Goal: Register for event/course

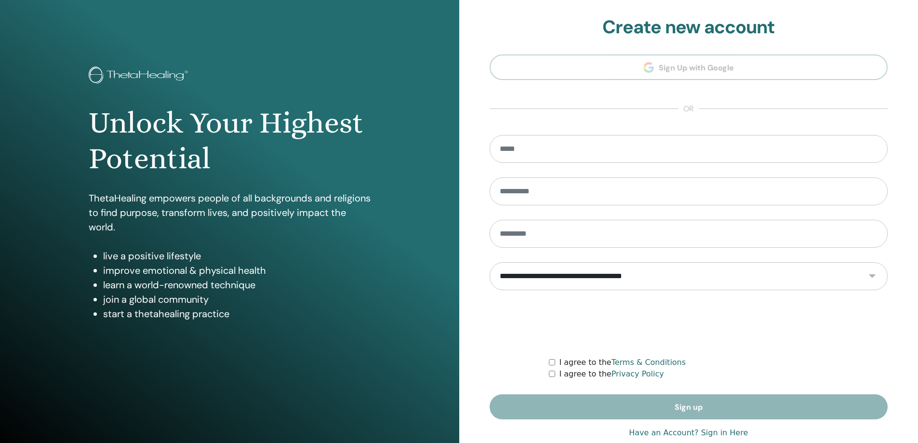
click at [590, 274] on select "**********" at bounding box center [689, 276] width 399 height 28
click at [657, 67] on section "**********" at bounding box center [689, 217] width 399 height 403
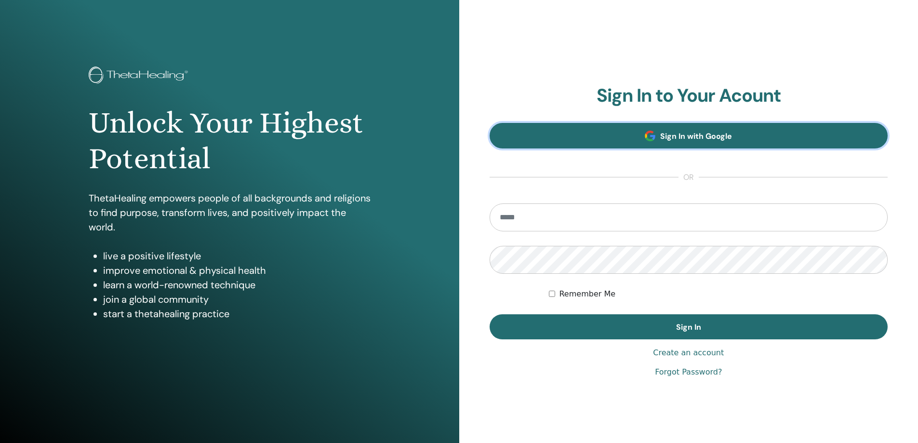
click at [630, 138] on link "Sign In with Google" at bounding box center [689, 136] width 399 height 26
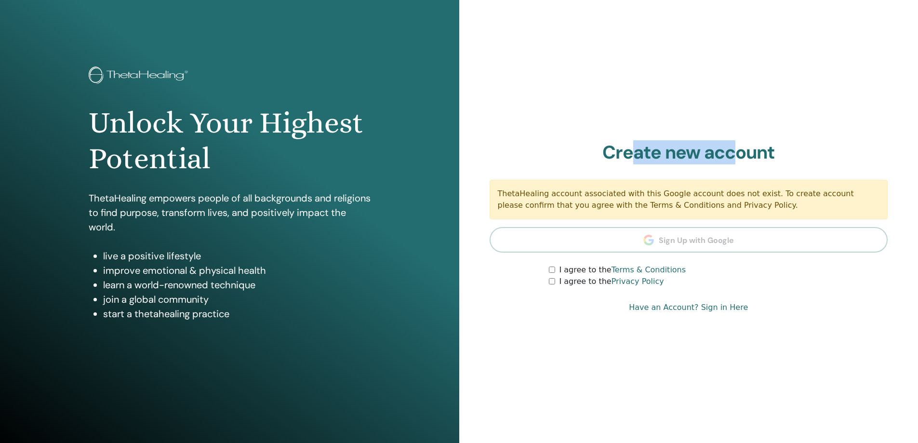
drag, startPoint x: 724, startPoint y: 158, endPoint x: 736, endPoint y: 158, distance: 12.1
click at [736, 158] on h2 "Create new account" at bounding box center [689, 153] width 399 height 22
drag, startPoint x: 502, startPoint y: 188, endPoint x: 711, endPoint y: 203, distance: 210.2
click at [711, 203] on div "ThetaHealing account associated with this Google account does not exist. To cre…" at bounding box center [689, 200] width 399 height 40
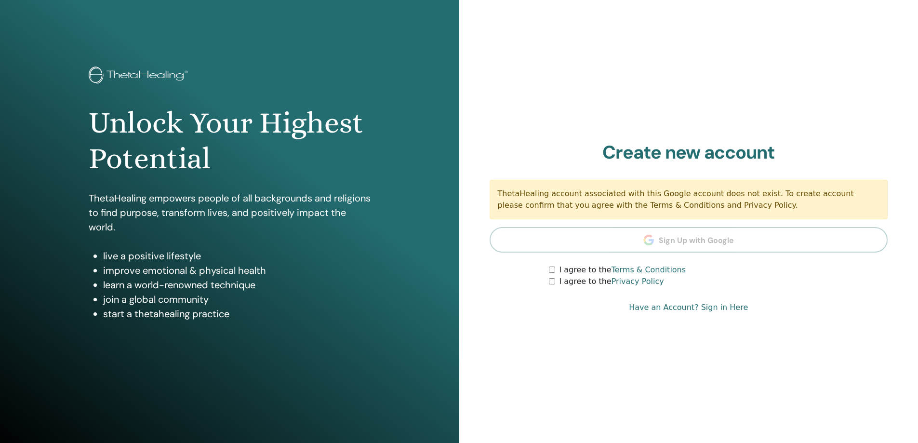
click at [711, 203] on div "ThetaHealing account associated with this Google account does not exist. To cre…" at bounding box center [689, 200] width 399 height 40
drag, startPoint x: 501, startPoint y: 207, endPoint x: 592, endPoint y: 211, distance: 91.2
click at [590, 211] on div "ThetaHealing account associated with this Google account does not exist. To cre…" at bounding box center [689, 200] width 399 height 40
click at [609, 208] on div "ThetaHealing account associated with this Google account does not exist. To cre…" at bounding box center [689, 200] width 399 height 40
drag, startPoint x: 609, startPoint y: 208, endPoint x: 693, endPoint y: 211, distance: 83.9
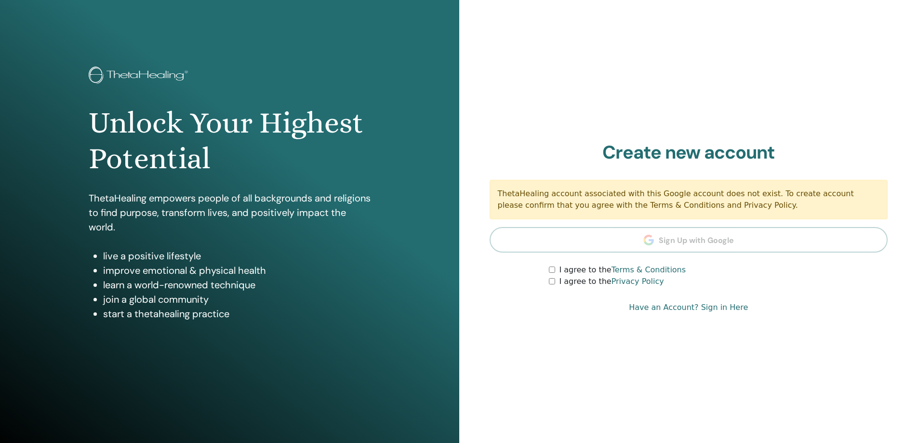
click at [693, 211] on div "ThetaHealing account associated with this Google account does not exist. To cre…" at bounding box center [689, 200] width 399 height 40
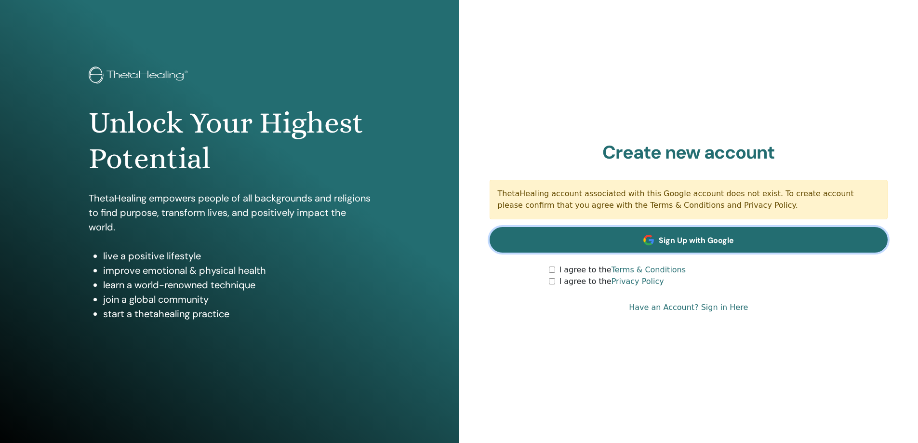
click at [685, 242] on span "Sign Up with Google" at bounding box center [696, 240] width 75 height 10
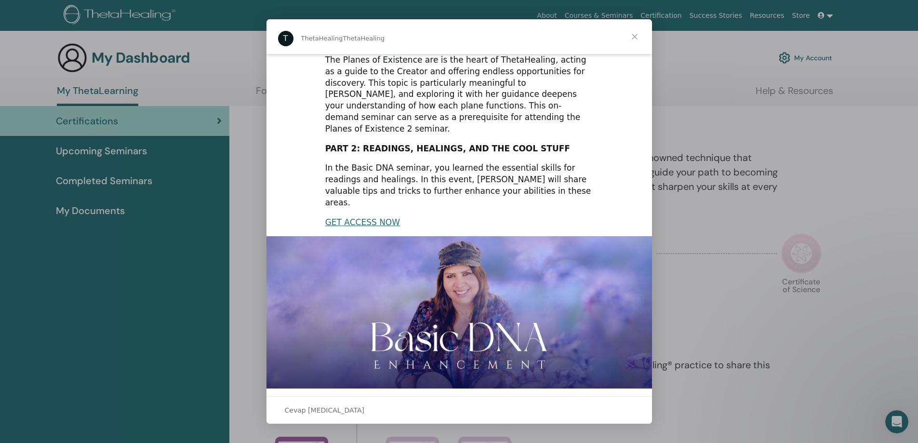
scroll to position [70, 0]
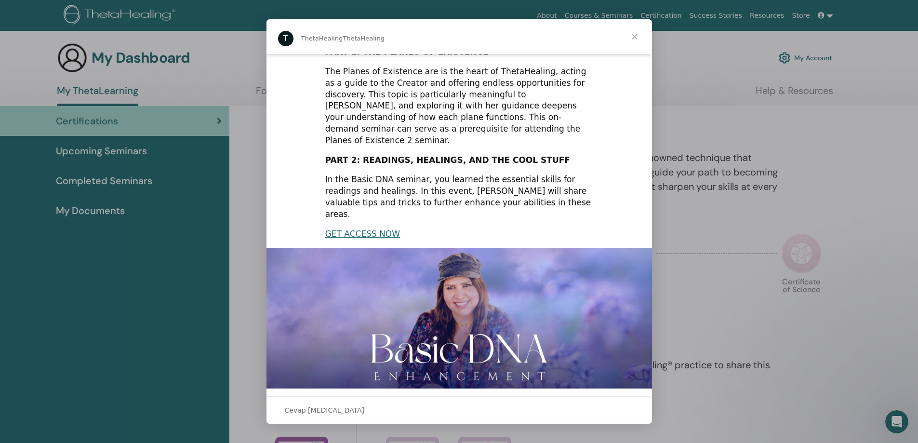
click at [636, 40] on span "Kapat" at bounding box center [634, 36] width 35 height 35
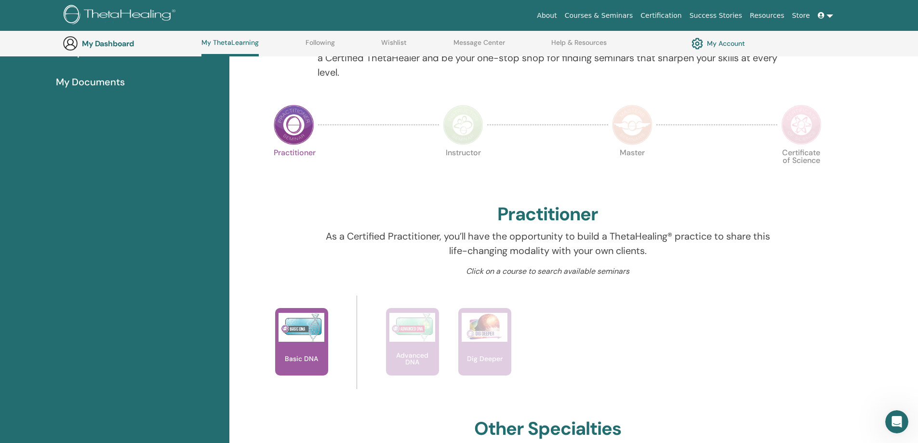
scroll to position [0, 0]
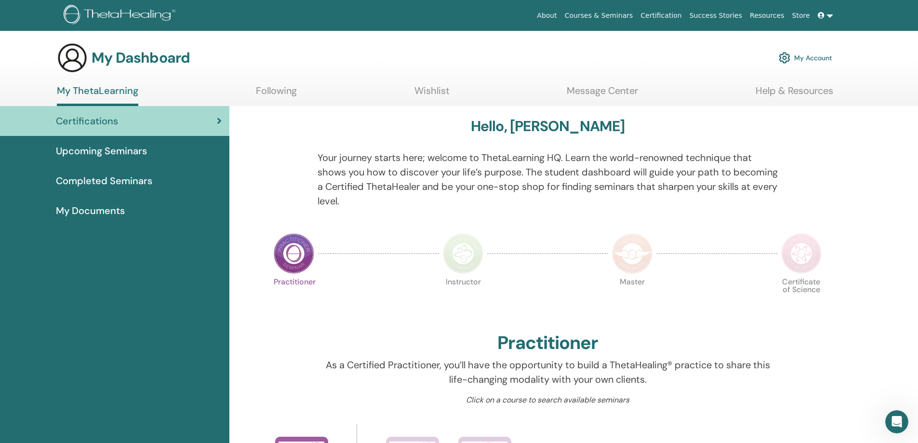
click at [265, 92] on link "Following" at bounding box center [276, 94] width 41 height 19
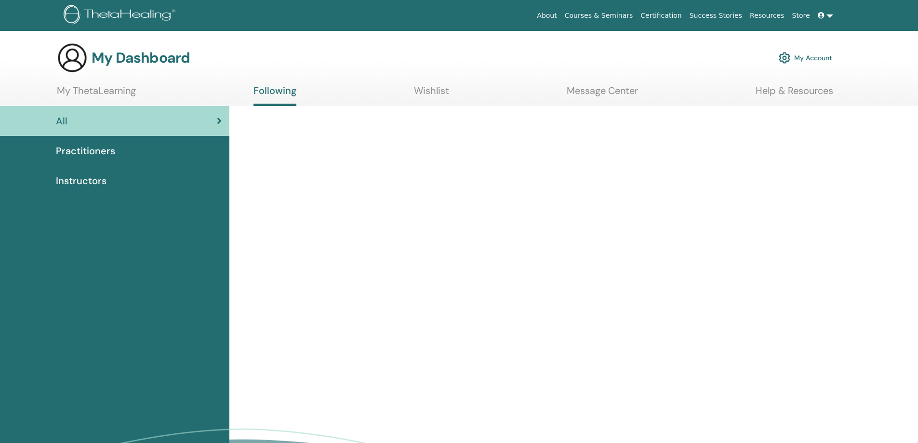
click at [107, 90] on link "My ThetaLearning" at bounding box center [96, 94] width 79 height 19
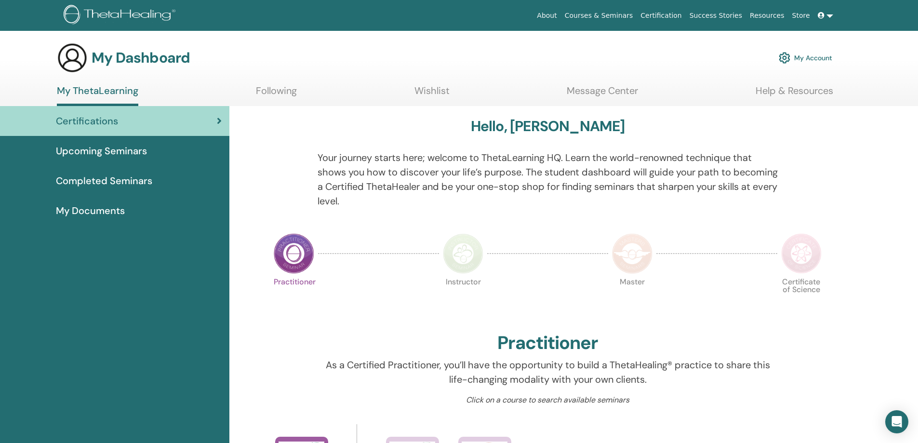
click at [431, 89] on link "Wishlist" at bounding box center [432, 94] width 35 height 19
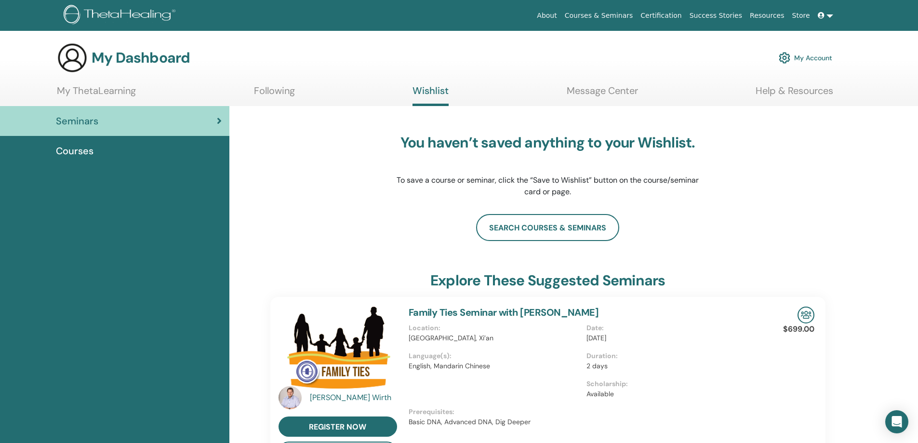
click at [571, 91] on link "Message Center" at bounding box center [602, 94] width 71 height 19
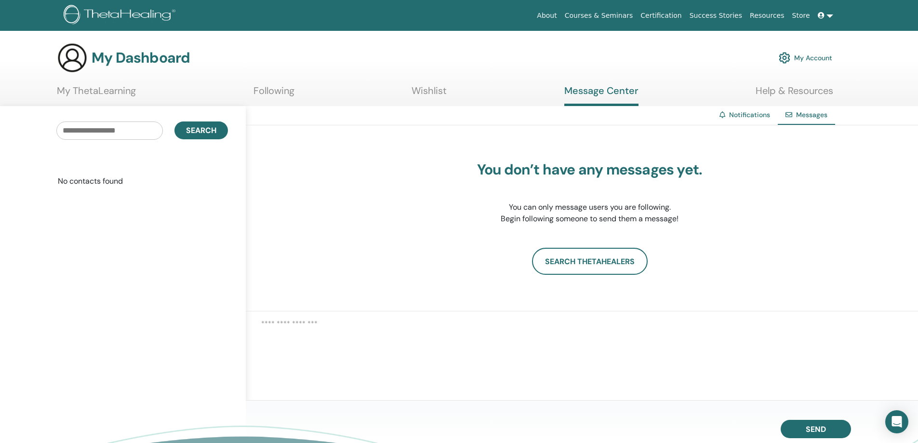
click at [98, 88] on link "My ThetaLearning" at bounding box center [96, 94] width 79 height 19
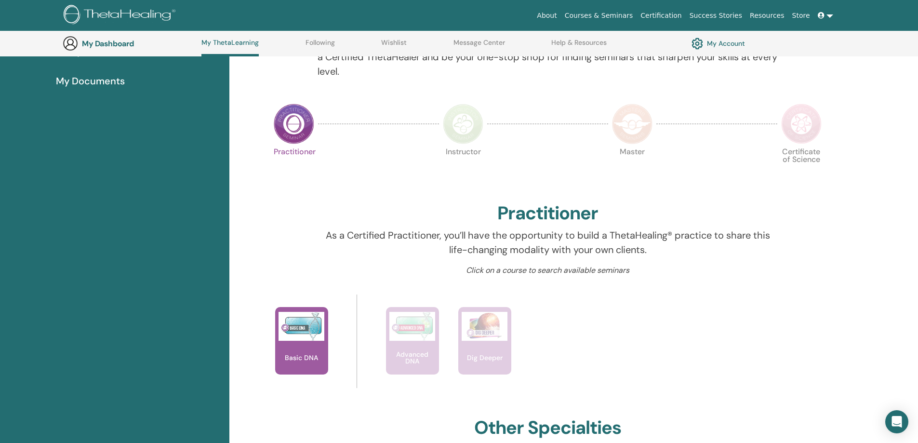
scroll to position [171, 0]
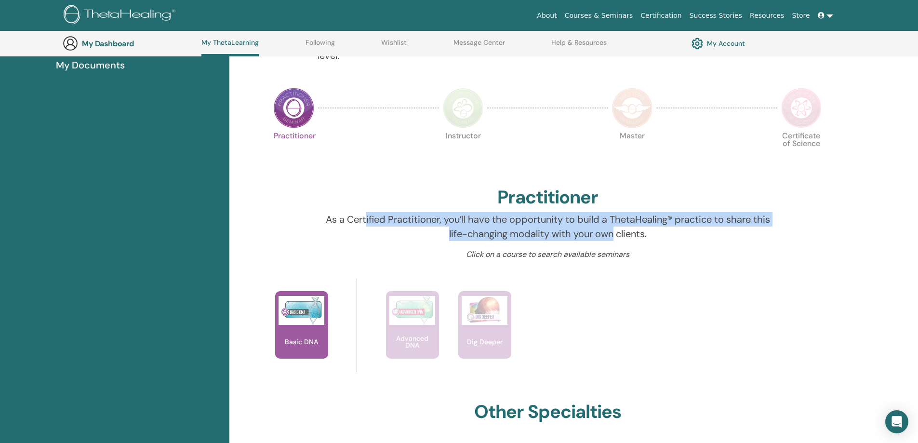
drag, startPoint x: 365, startPoint y: 218, endPoint x: 612, endPoint y: 227, distance: 247.5
click at [612, 227] on p "As a Certified Practitioner, you’ll have the opportunity to build a ThetaHealin…" at bounding box center [548, 226] width 460 height 29
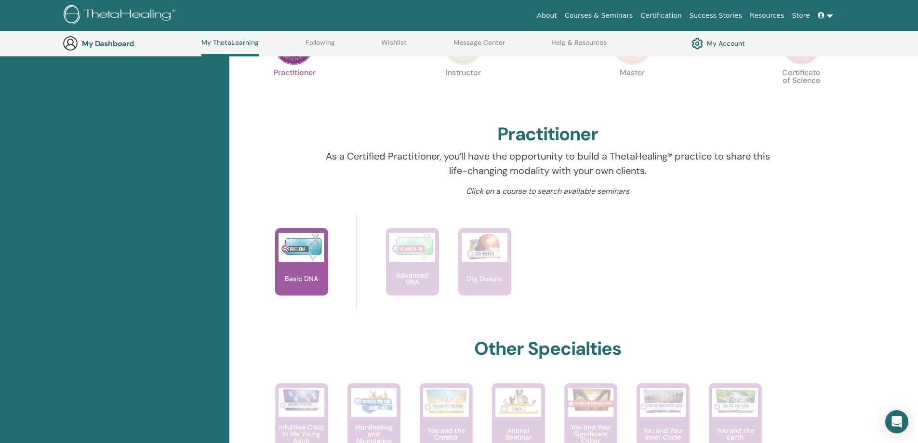
scroll to position [235, 0]
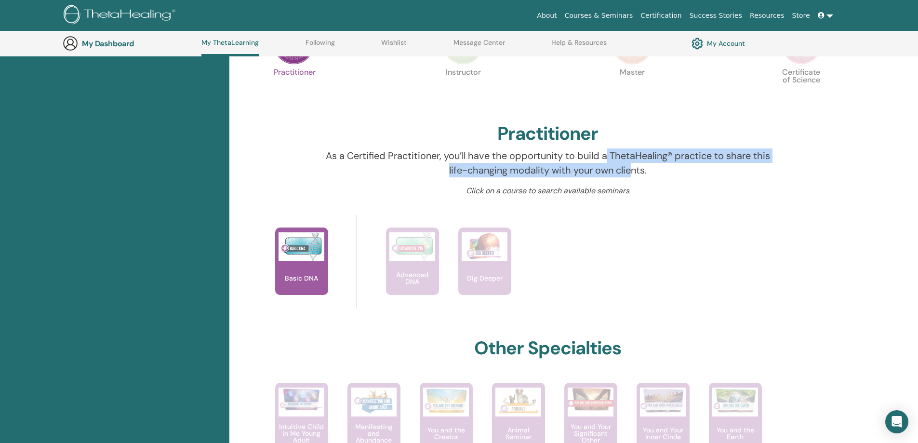
drag, startPoint x: 606, startPoint y: 155, endPoint x: 635, endPoint y: 172, distance: 33.5
click at [632, 172] on p "As a Certified Practitioner, you’ll have the opportunity to build a ThetaHealin…" at bounding box center [548, 162] width 460 height 29
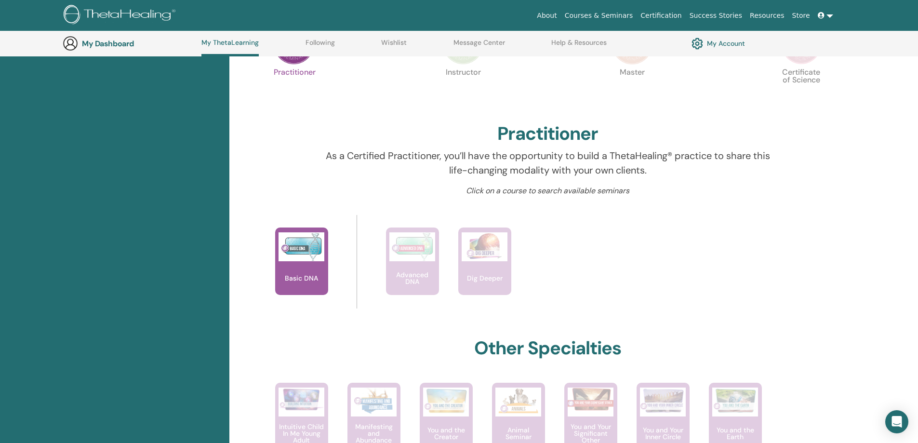
click at [635, 172] on p "As a Certified Practitioner, you’ll have the opportunity to build a ThetaHealin…" at bounding box center [548, 162] width 460 height 29
click at [295, 261] on img at bounding box center [302, 246] width 46 height 29
click at [311, 247] on img at bounding box center [302, 246] width 46 height 29
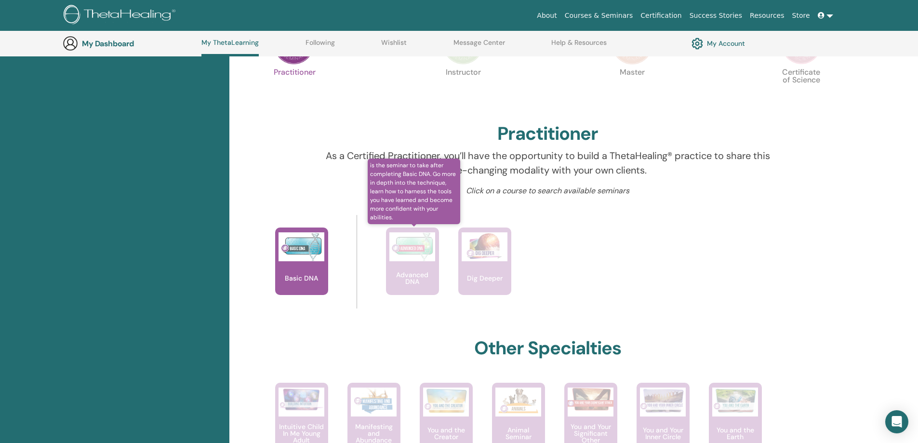
click at [395, 254] on img at bounding box center [412, 246] width 46 height 29
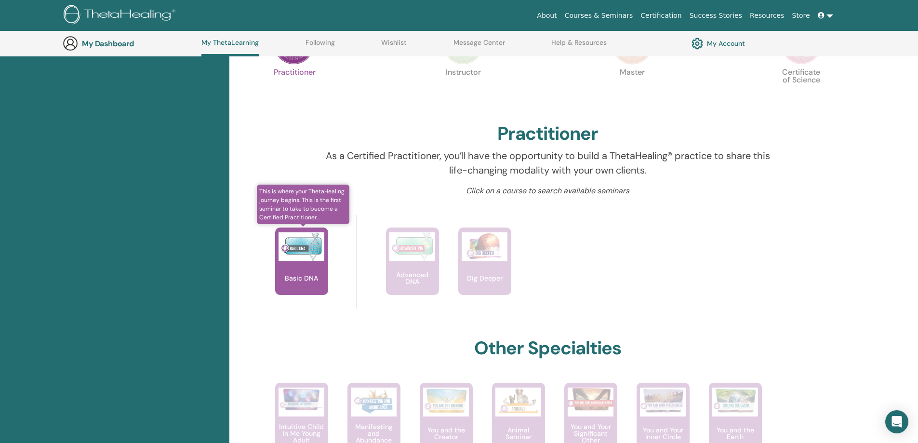
click at [307, 249] on img at bounding box center [302, 246] width 46 height 29
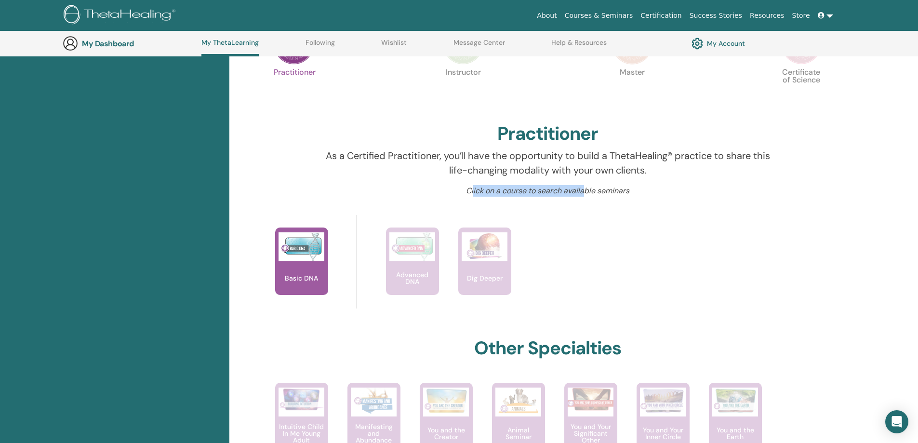
drag, startPoint x: 473, startPoint y: 191, endPoint x: 586, endPoint y: 192, distance: 112.8
click at [586, 192] on p "Click on a course to search available seminars" at bounding box center [548, 191] width 460 height 12
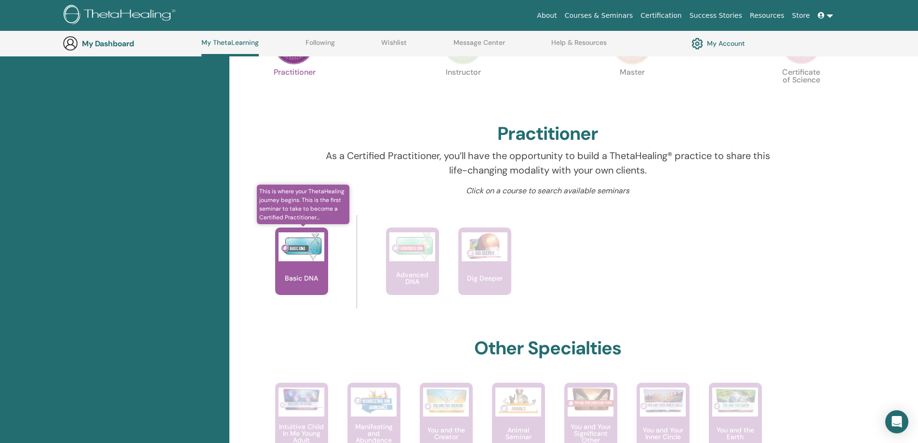
click at [301, 282] on div "Basic DNA" at bounding box center [301, 261] width 53 height 67
click at [293, 209] on span "This is where your ThetaHealing journey begins. This is the first seminar to ta…" at bounding box center [303, 205] width 93 height 40
click at [314, 212] on span "This is where your ThetaHealing journey begins. This is the first seminar to ta…" at bounding box center [303, 205] width 93 height 40
click at [307, 217] on span "This is where your ThetaHealing journey begins. This is the first seminar to ta…" at bounding box center [303, 205] width 93 height 40
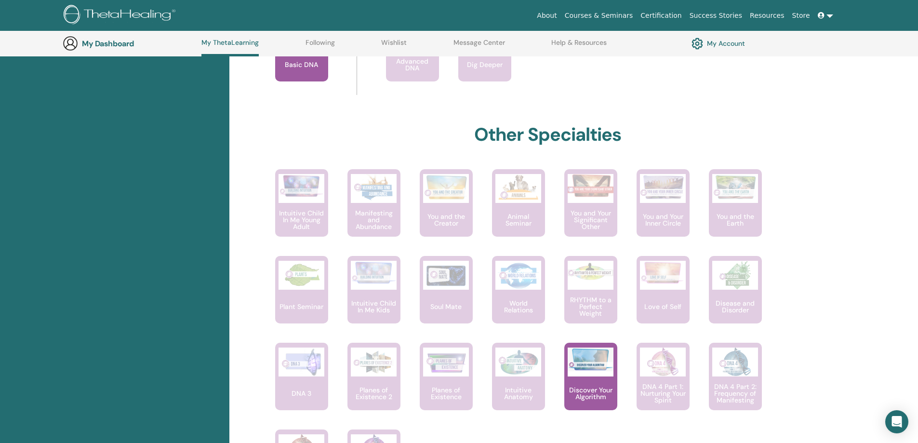
scroll to position [512, 0]
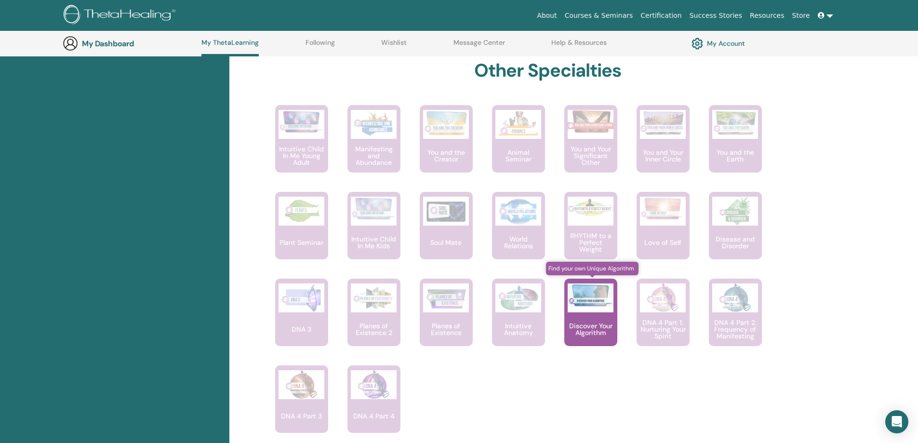
click at [591, 313] on div "Discover Your Algorithm" at bounding box center [590, 312] width 53 height 67
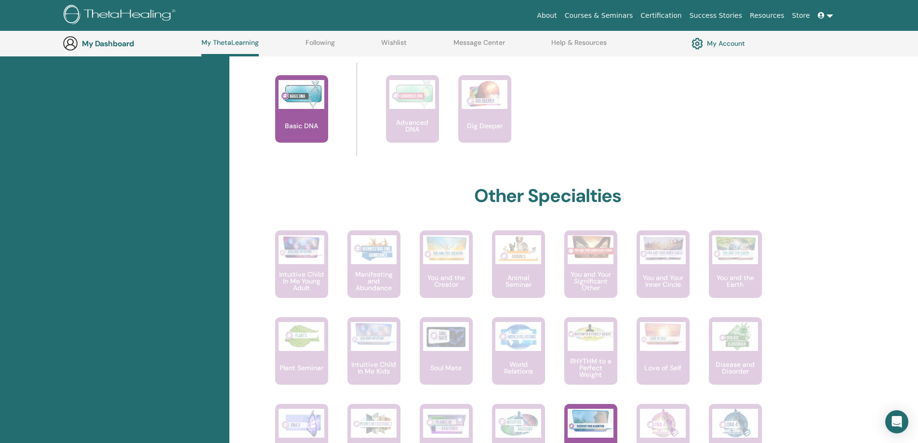
scroll to position [0, 0]
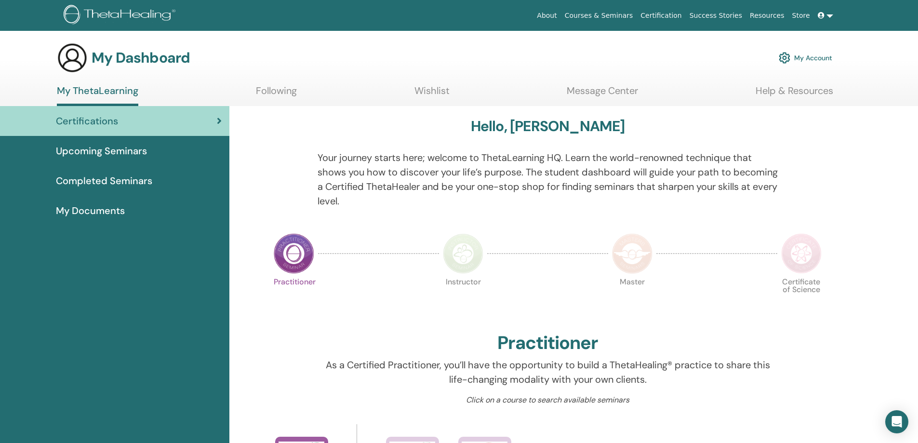
click at [291, 245] on img at bounding box center [294, 253] width 40 height 40
click at [556, 161] on p "Your journey starts here; welcome to ThetaLearning HQ. Learn the world-renowned…" at bounding box center [548, 179] width 460 height 58
click at [561, 161] on p "Your journey starts here; welcome to ThetaLearning HQ. Learn the world-renowned…" at bounding box center [548, 179] width 460 height 58
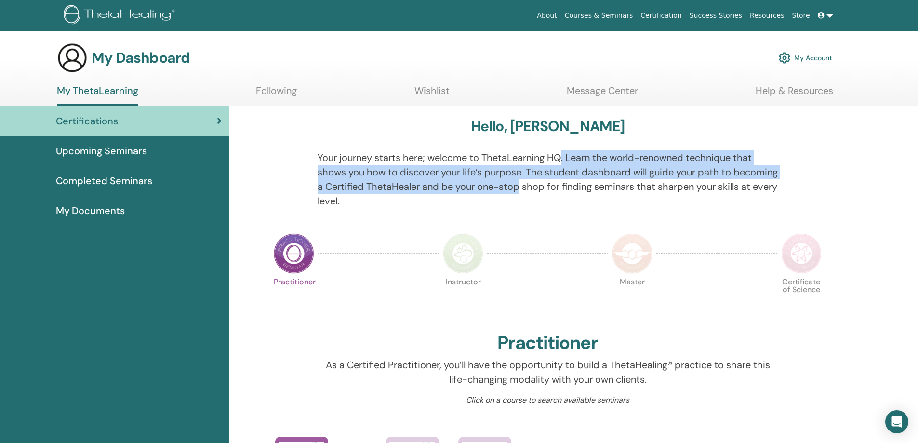
drag, startPoint x: 561, startPoint y: 161, endPoint x: 562, endPoint y: 185, distance: 24.1
click at [562, 185] on p "Your journey starts here; welcome to ThetaLearning HQ. Learn the world-renowned…" at bounding box center [548, 179] width 460 height 58
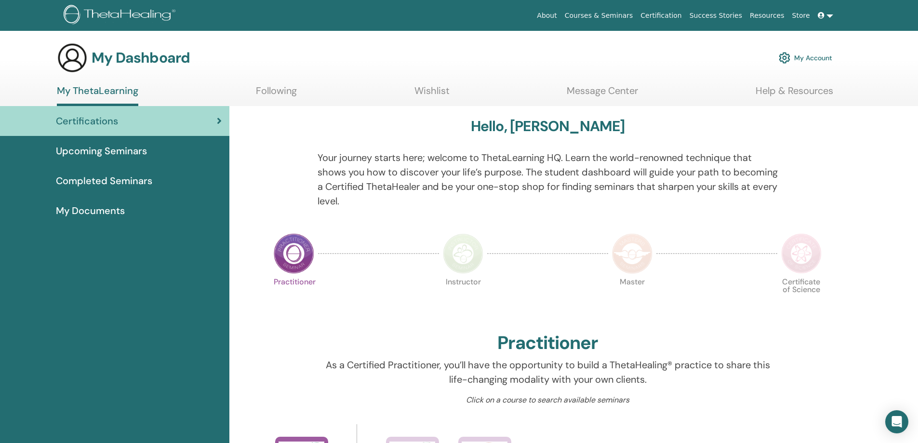
drag, startPoint x: 316, startPoint y: 285, endPoint x: 316, endPoint y: 295, distance: 10.1
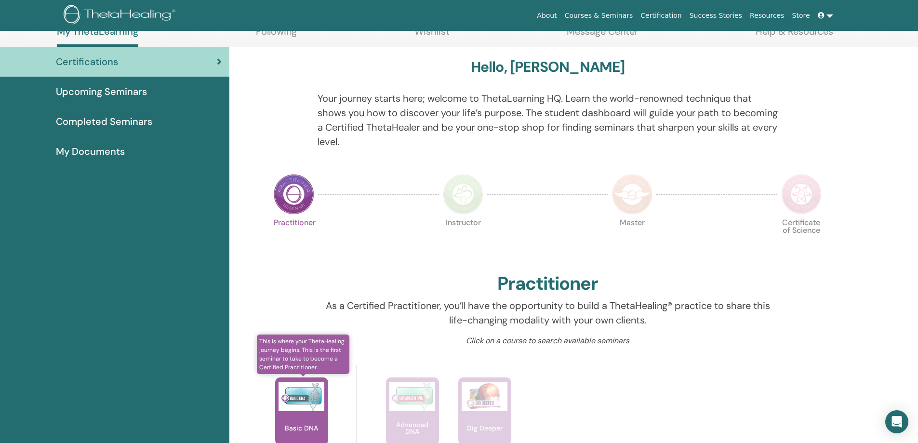
scroll to position [119, 0]
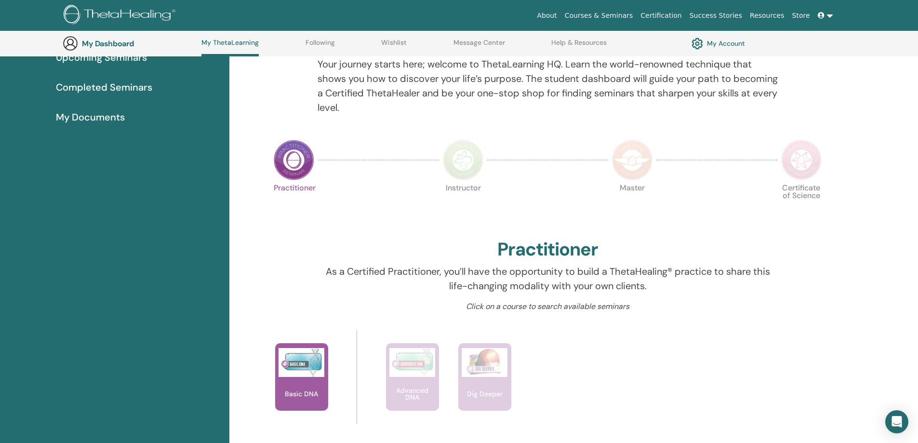
drag, startPoint x: 249, startPoint y: 118, endPoint x: 250, endPoint y: 131, distance: 12.5
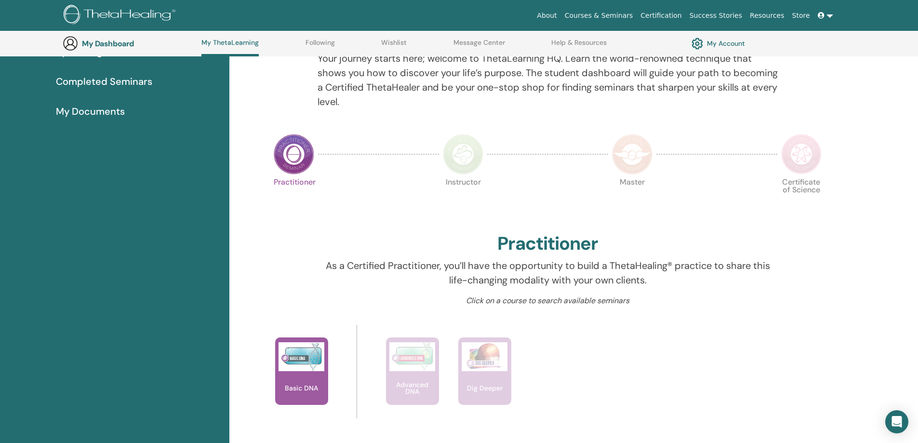
scroll to position [251, 0]
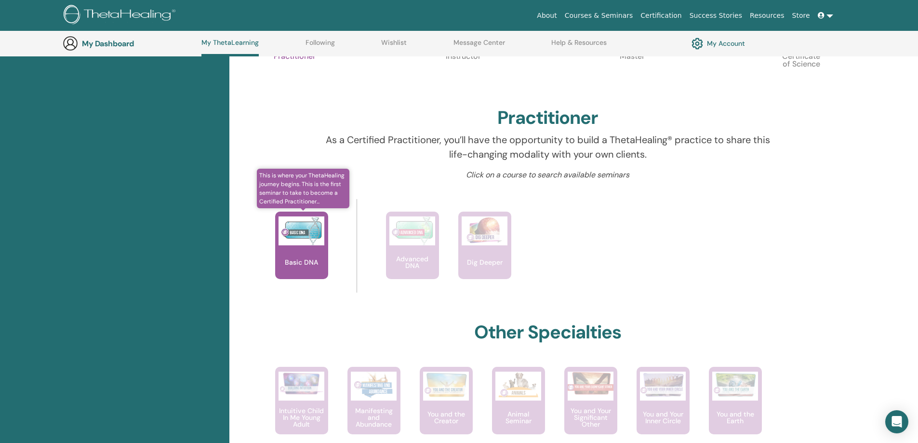
click at [304, 238] on img at bounding box center [302, 230] width 46 height 29
click at [303, 199] on span "This is where your ThetaHealing journey begins. This is the first seminar to ta…" at bounding box center [303, 189] width 93 height 40
click at [284, 225] on img at bounding box center [302, 230] width 46 height 29
click at [288, 202] on div "Hello, Güler Your journey starts here; welcome to ThetaLearning HQ. Learn the w…" at bounding box center [548, 303] width 578 height 845
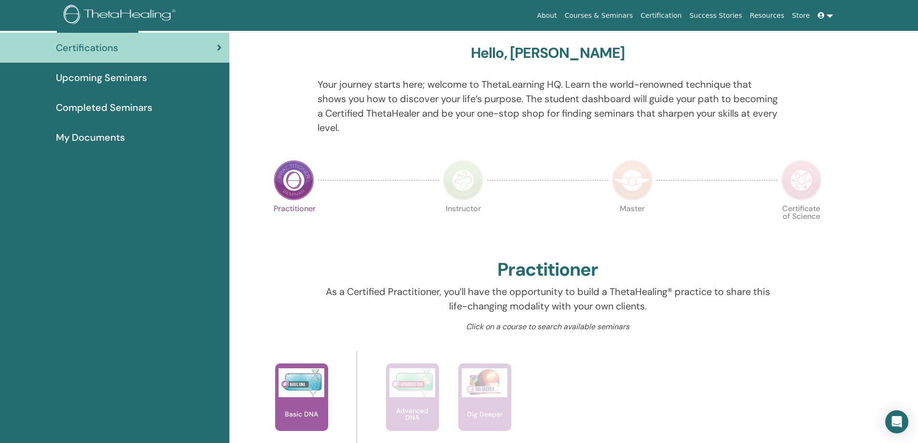
scroll to position [0, 0]
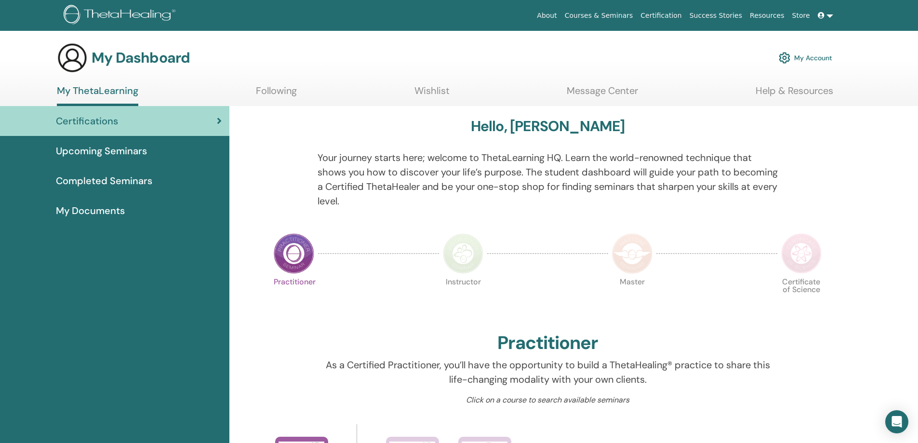
click at [122, 181] on span "Completed Seminars" at bounding box center [104, 181] width 96 height 14
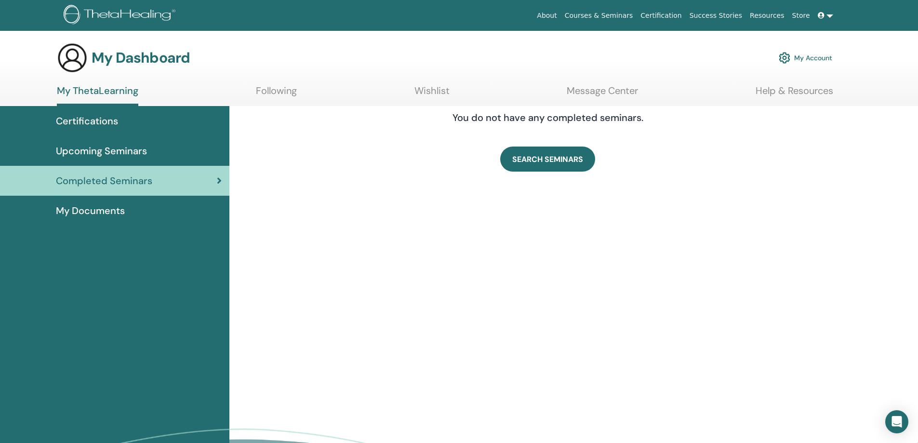
click at [119, 157] on span "Upcoming Seminars" at bounding box center [101, 151] width 91 height 14
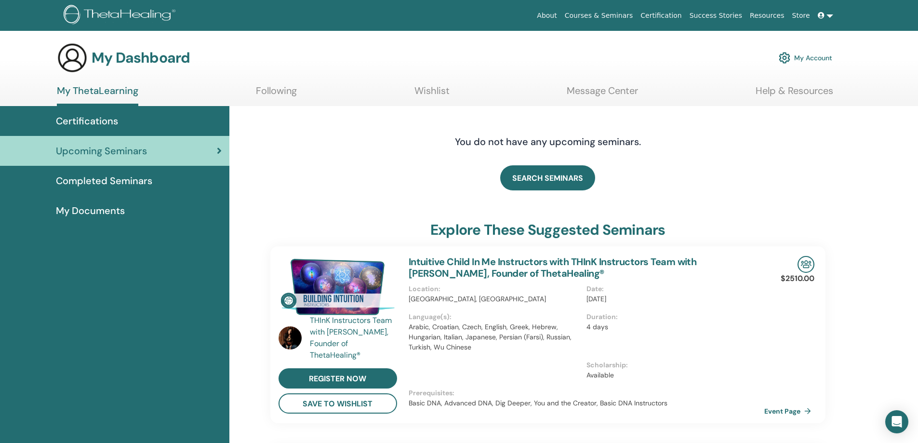
click at [96, 183] on span "Completed Seminars" at bounding box center [104, 181] width 96 height 14
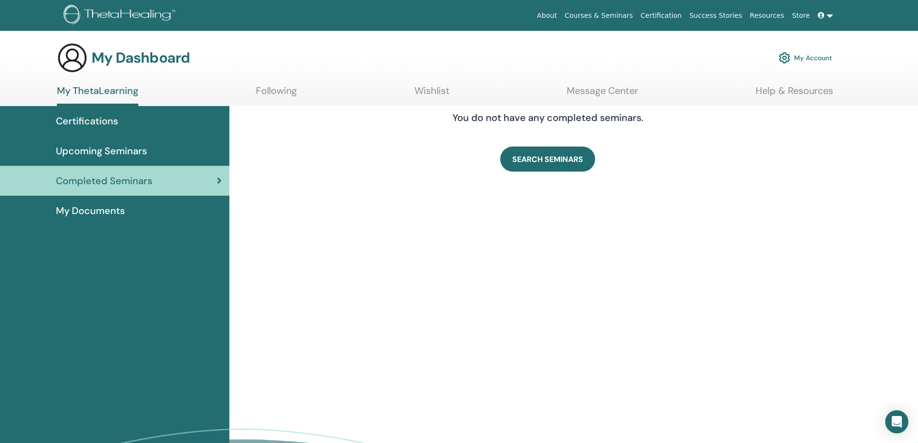
click at [108, 209] on span "My Documents" at bounding box center [90, 210] width 69 height 14
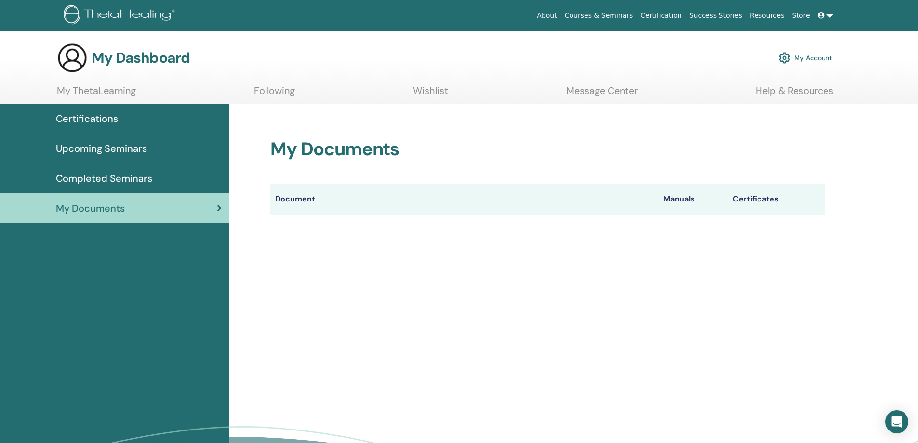
click at [111, 187] on link "Completed Seminars" at bounding box center [114, 178] width 229 height 30
click at [135, 173] on span "Completed Seminars" at bounding box center [104, 178] width 96 height 14
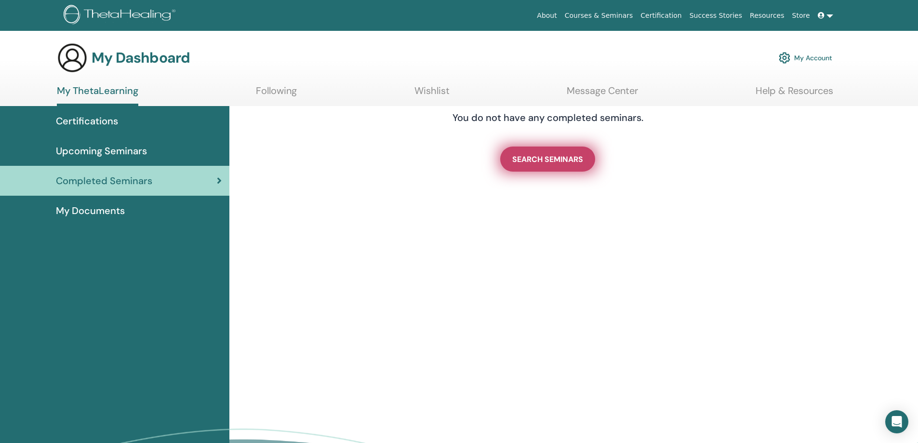
click at [528, 160] on span "SEARCH SEMINARS" at bounding box center [547, 159] width 71 height 10
click at [92, 18] on img at bounding box center [121, 16] width 115 height 22
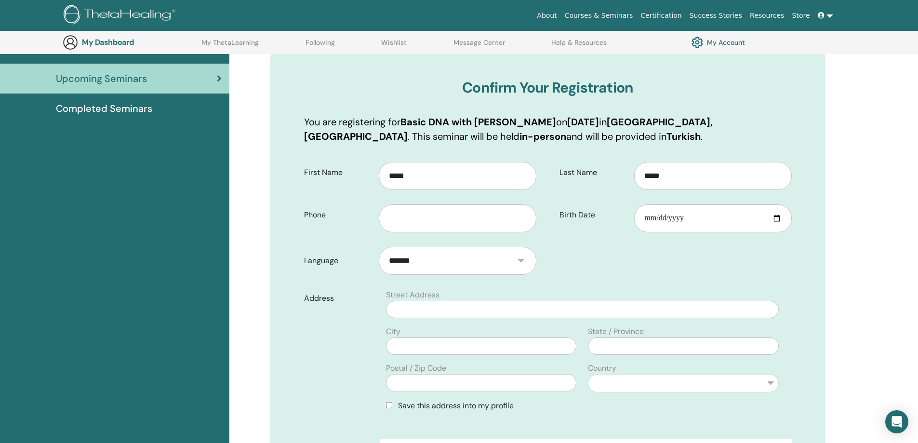
scroll to position [13, 0]
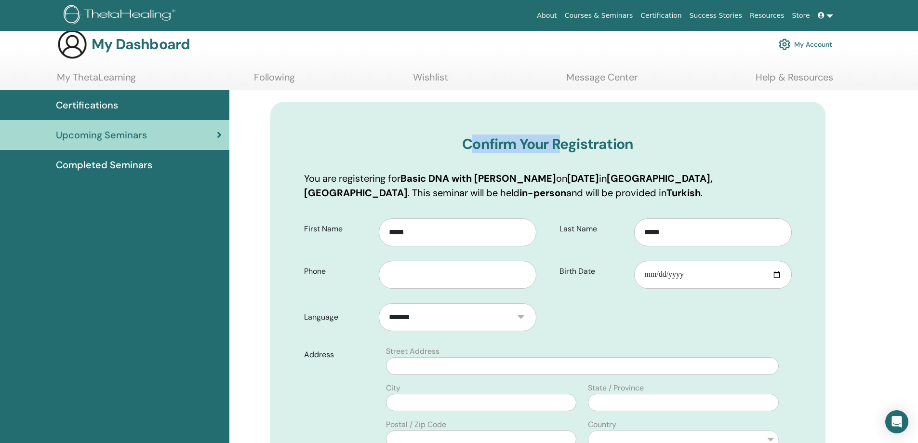
drag, startPoint x: 475, startPoint y: 143, endPoint x: 593, endPoint y: 141, distance: 117.6
click at [573, 142] on h3 "Confirm Your Registration" at bounding box center [548, 143] width 488 height 17
click at [593, 141] on h3 "Confirm Your Registration" at bounding box center [548, 143] width 488 height 17
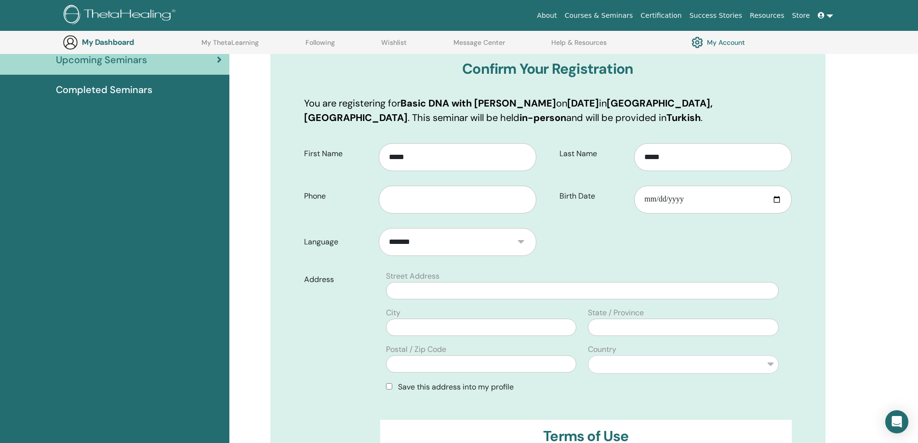
scroll to position [105, 0]
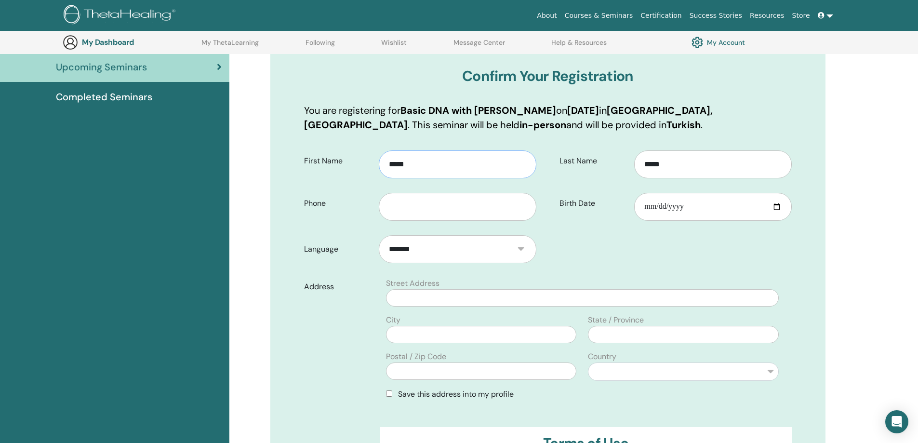
click at [411, 168] on input "*****" at bounding box center [457, 164] width 157 height 28
click at [703, 169] on input "*****" at bounding box center [712, 164] width 157 height 28
click at [425, 204] on input "text" at bounding box center [457, 207] width 157 height 28
drag, startPoint x: 228, startPoint y: 193, endPoint x: 244, endPoint y: 196, distance: 16.6
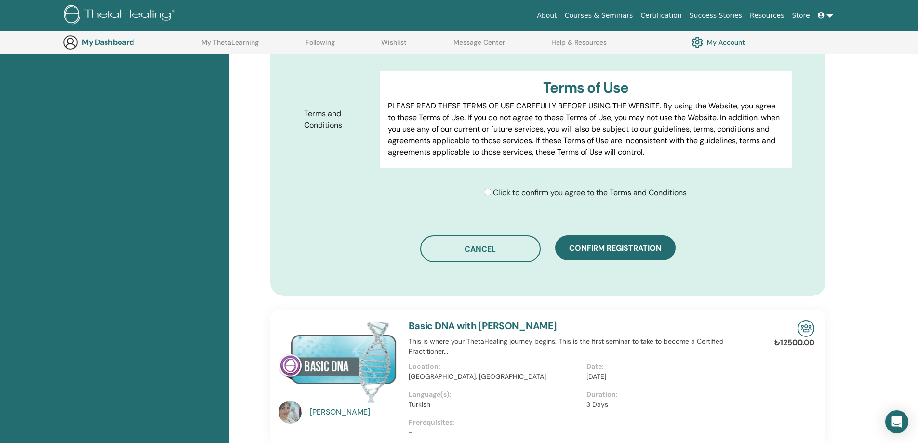
scroll to position [499, 0]
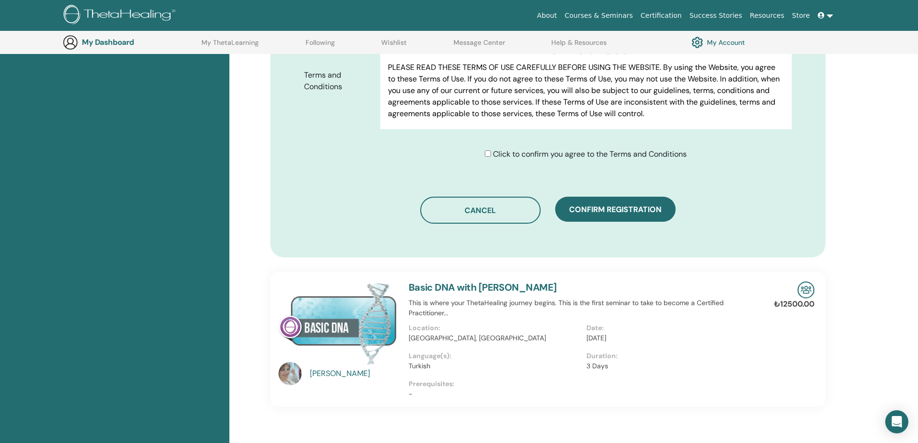
drag, startPoint x: 318, startPoint y: 217, endPoint x: 313, endPoint y: 264, distance: 47.0
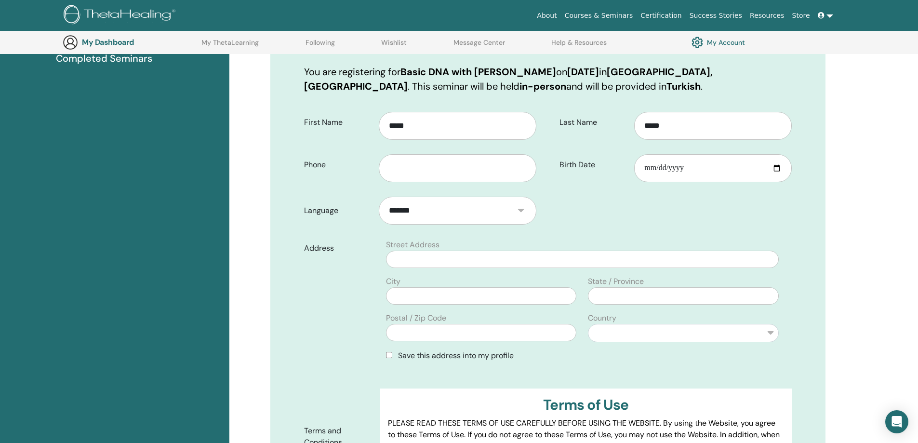
scroll to position [113, 0]
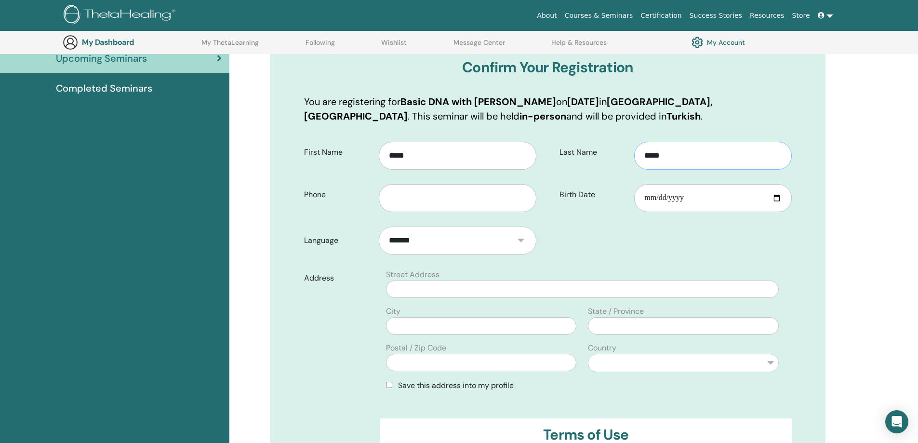
click at [679, 152] on input "*****" at bounding box center [712, 156] width 157 height 28
type input "******"
click at [464, 204] on input "text" at bounding box center [457, 198] width 157 height 28
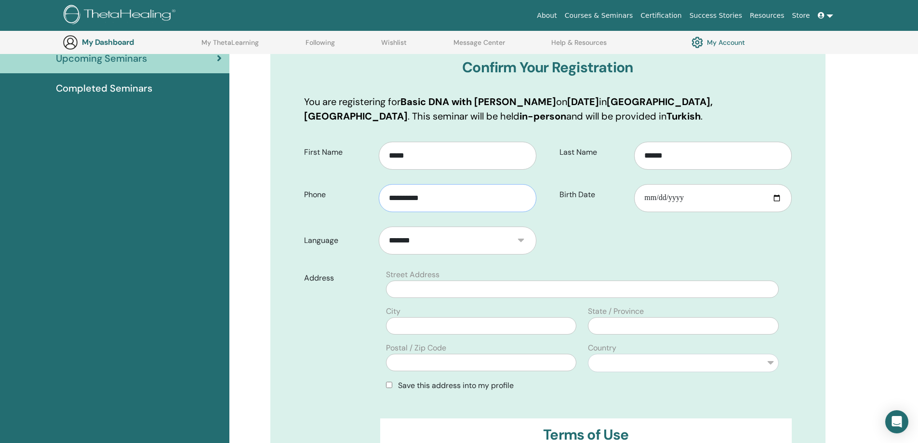
click at [390, 201] on input "**********" at bounding box center [457, 198] width 157 height 28
type input "**********"
click at [690, 199] on input "Birth Date" at bounding box center [712, 198] width 157 height 28
click at [647, 198] on input "Birth Date" at bounding box center [712, 198] width 157 height 28
type input "**********"
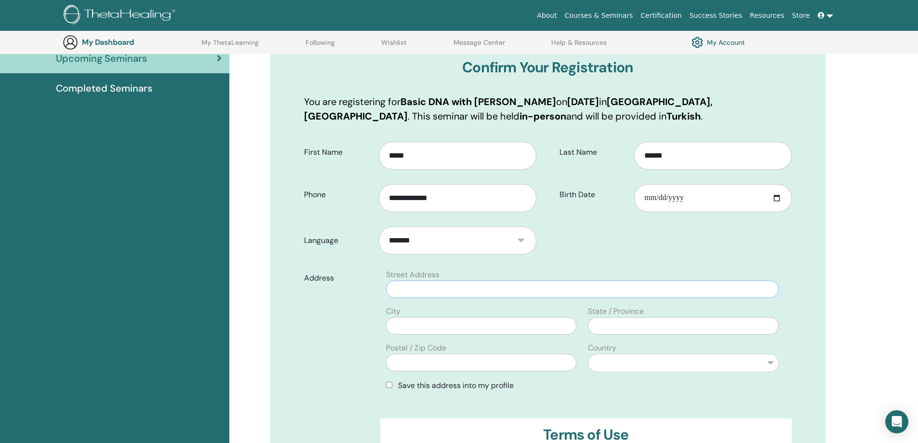
click at [421, 286] on input "text" at bounding box center [582, 289] width 392 height 17
type input "**********"
type input "*****"
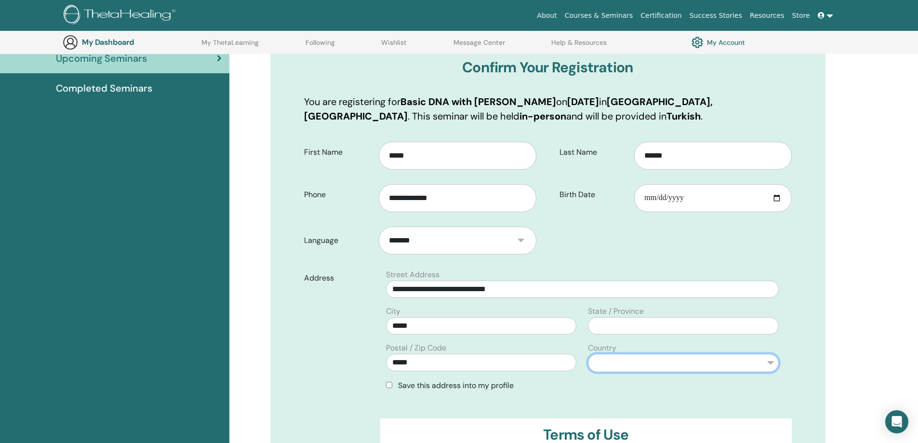
click at [604, 363] on select "**********" at bounding box center [683, 363] width 190 height 18
select select "**"
click at [588, 354] on select "**********" at bounding box center [683, 363] width 190 height 18
click at [621, 327] on input "text" at bounding box center [683, 325] width 190 height 17
type input "**********"
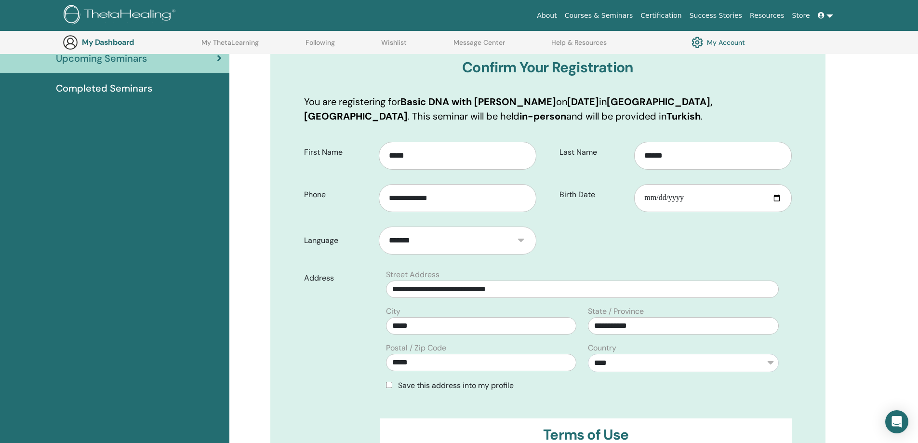
drag, startPoint x: 332, startPoint y: 280, endPoint x: 325, endPoint y: 300, distance: 21.8
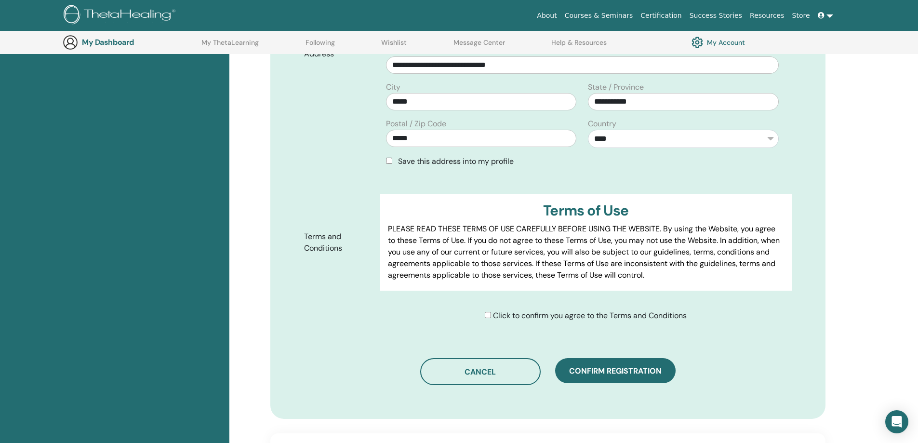
scroll to position [350, 0]
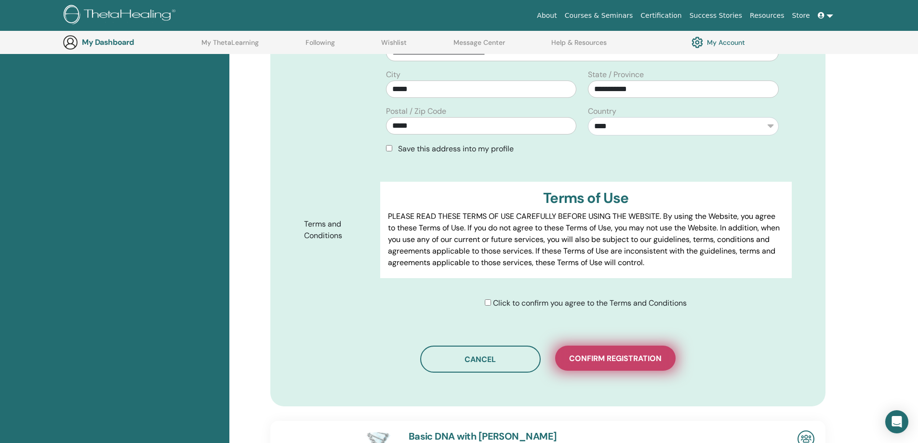
click at [589, 363] on span "Confirm registration" at bounding box center [615, 358] width 93 height 10
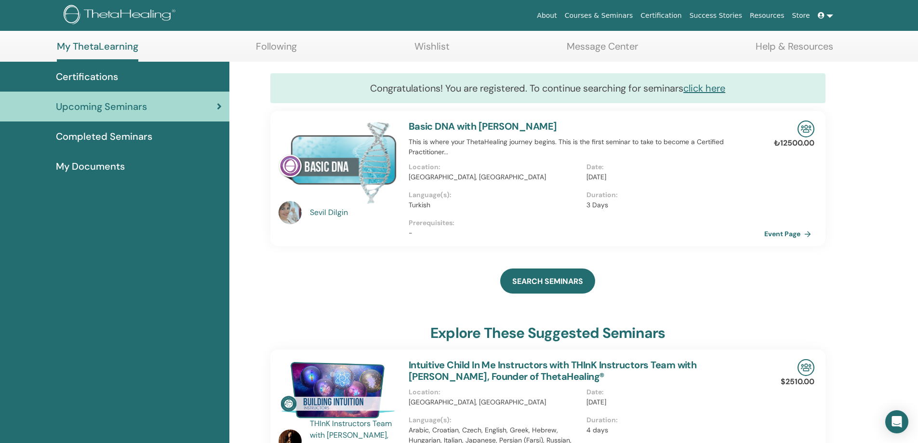
scroll to position [35, 0]
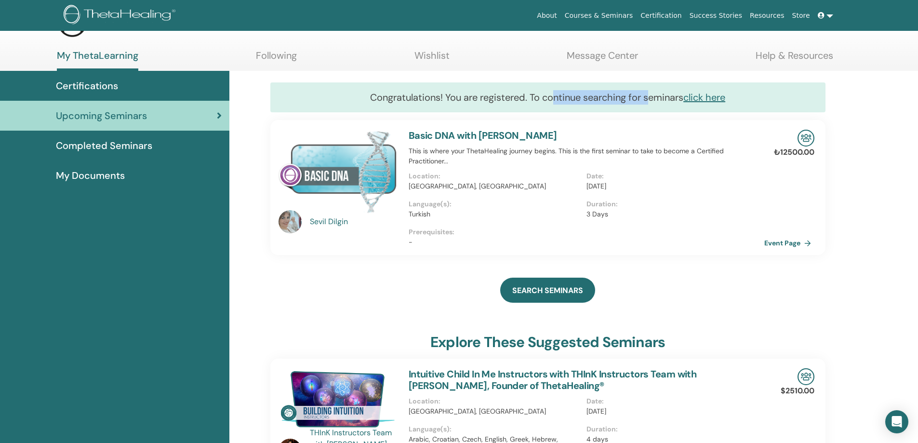
drag, startPoint x: 551, startPoint y: 96, endPoint x: 653, endPoint y: 97, distance: 101.7
click at [653, 97] on div "Congratulations! You are registered. To continue searching for seminars click h…" at bounding box center [547, 97] width 555 height 30
drag, startPoint x: 653, startPoint y: 97, endPoint x: 535, endPoint y: 102, distance: 118.2
click at [535, 102] on div "Congratulations! You are registered. To continue searching for seminars click h…" at bounding box center [547, 97] width 555 height 30
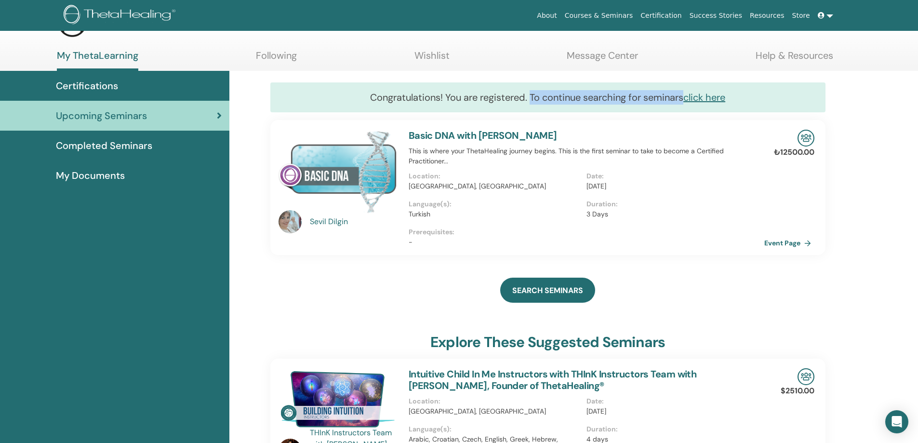
click at [535, 102] on div "Congratulations! You are registered. To continue searching for seminars click h…" at bounding box center [547, 97] width 555 height 30
drag, startPoint x: 535, startPoint y: 102, endPoint x: 665, endPoint y: 100, distance: 130.2
click at [665, 100] on div "Congratulations! You are registered. To continue searching for seminars click h…" at bounding box center [547, 97] width 555 height 30
drag, startPoint x: 665, startPoint y: 100, endPoint x: 527, endPoint y: 97, distance: 137.9
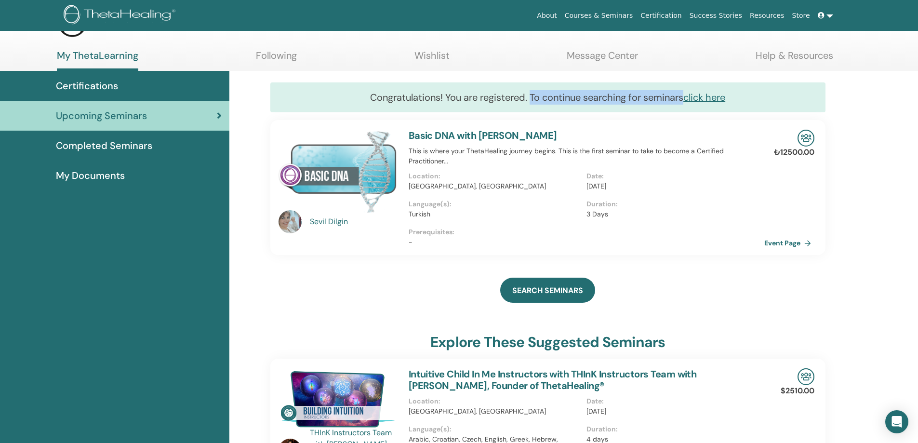
click at [527, 97] on div "Congratulations! You are registered. To continue searching for seminars click h…" at bounding box center [547, 97] width 555 height 30
drag, startPoint x: 527, startPoint y: 97, endPoint x: 662, endPoint y: 99, distance: 134.5
click at [662, 99] on div "Congratulations! You are registered. To continue searching for seminars click h…" at bounding box center [547, 97] width 555 height 30
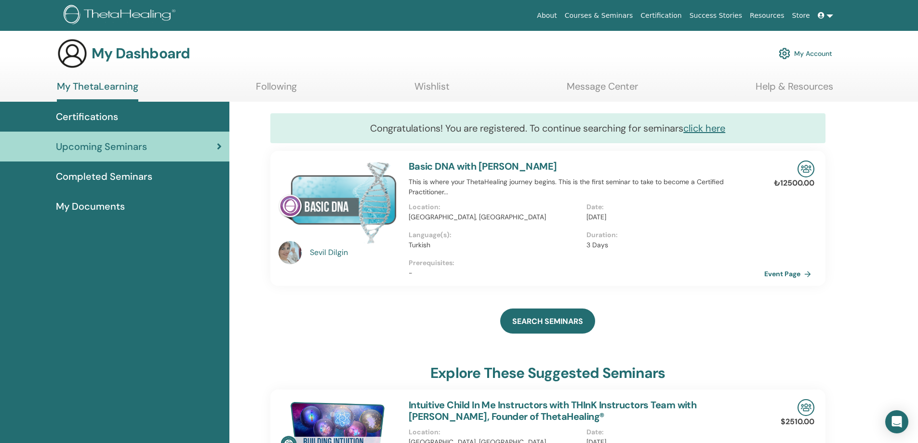
scroll to position [4, 0]
drag, startPoint x: 430, startPoint y: 182, endPoint x: 547, endPoint y: 187, distance: 117.2
click at [547, 187] on p "This is where your ThetaHealing journey begins. This is the first seminar to ta…" at bounding box center [587, 187] width 356 height 20
click at [548, 187] on p "This is where your ThetaHealing journey begins. This is the first seminar to ta…" at bounding box center [587, 187] width 356 height 20
drag, startPoint x: 549, startPoint y: 185, endPoint x: 595, endPoint y: 183, distance: 45.9
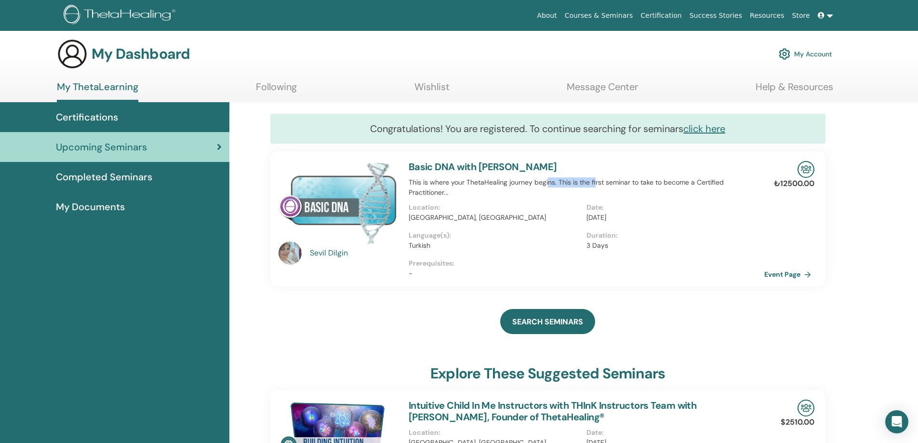
click at [595, 183] on p "This is where your ThetaHealing journey begins. This is the first seminar to ta…" at bounding box center [587, 187] width 356 height 20
drag, startPoint x: 595, startPoint y: 183, endPoint x: 550, endPoint y: 191, distance: 45.6
click at [550, 191] on p "This is where your ThetaHealing journey begins. This is the first seminar to ta…" at bounding box center [587, 187] width 356 height 20
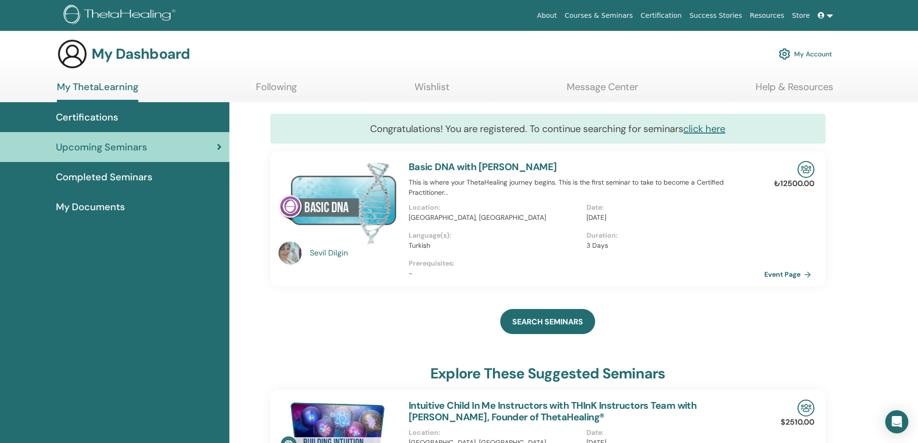
click at [100, 121] on span "Certifications" at bounding box center [87, 117] width 62 height 14
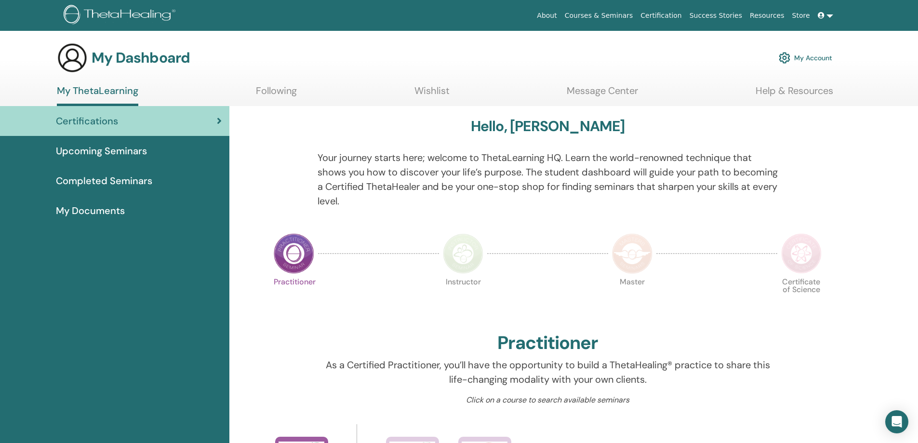
click at [108, 151] on span "Upcoming Seminars" at bounding box center [101, 151] width 91 height 14
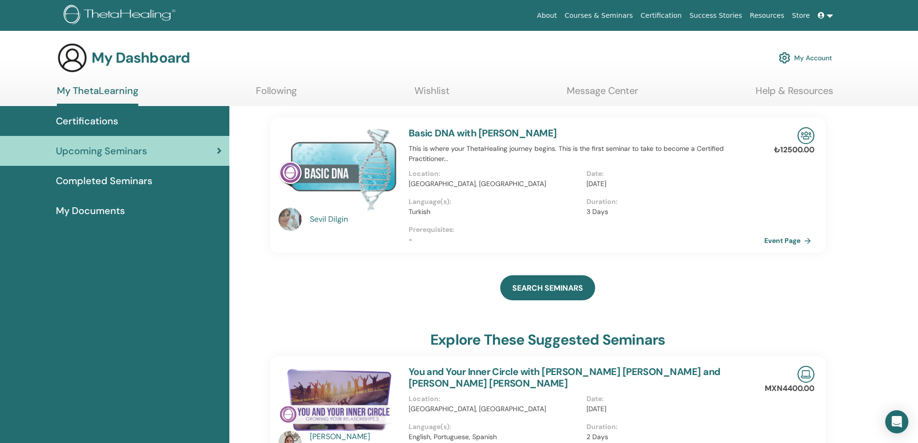
click at [139, 173] on link "Completed Seminars" at bounding box center [114, 181] width 229 height 30
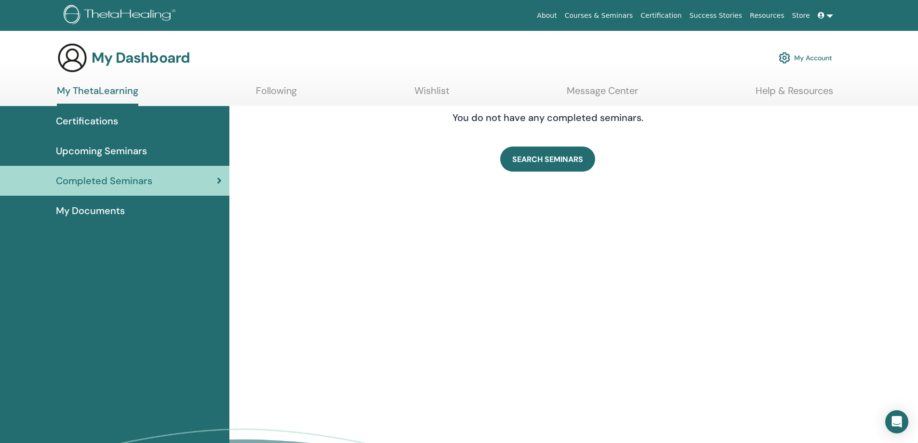
click at [125, 156] on span "Upcoming Seminars" at bounding box center [101, 151] width 91 height 14
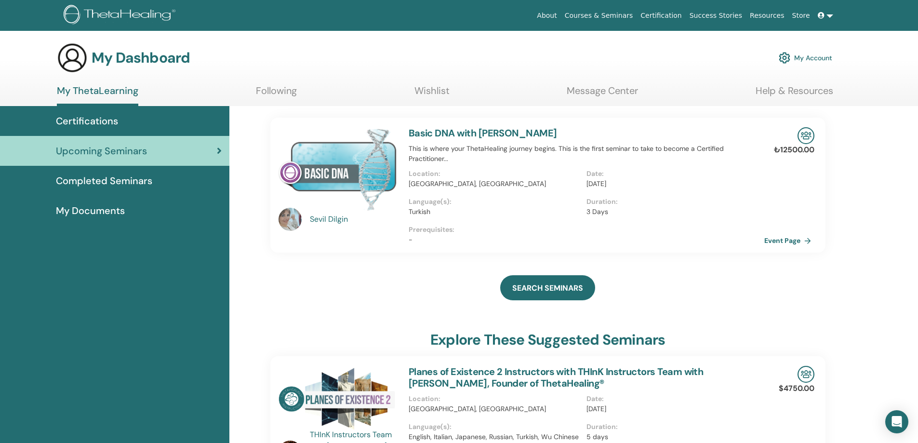
drag, startPoint x: 600, startPoint y: 185, endPoint x: 626, endPoint y: 188, distance: 26.6
click at [626, 188] on p "[DATE]" at bounding box center [673, 184] width 172 height 10
drag, startPoint x: 626, startPoint y: 188, endPoint x: 592, endPoint y: 185, distance: 34.3
click at [592, 185] on p "[DATE]" at bounding box center [673, 184] width 172 height 10
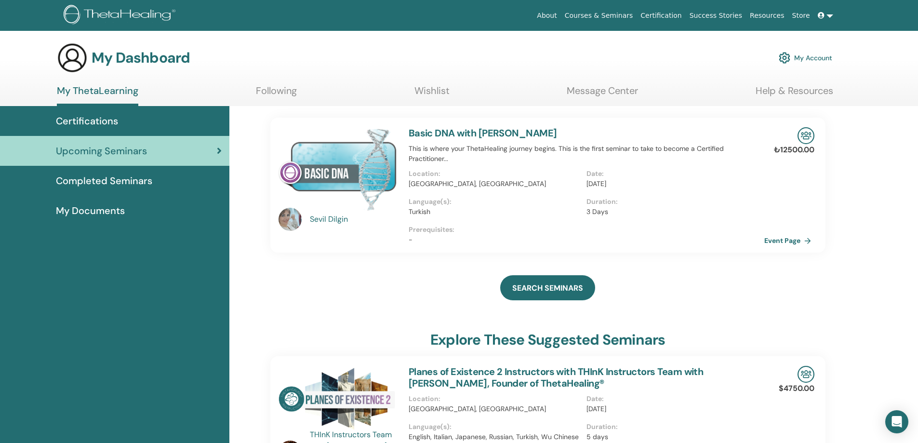
click at [592, 185] on p "[DATE]" at bounding box center [673, 184] width 172 height 10
drag, startPoint x: 592, startPoint y: 185, endPoint x: 621, endPoint y: 186, distance: 29.4
click at [621, 186] on p "[DATE]" at bounding box center [673, 184] width 172 height 10
click at [774, 241] on link "Event Page" at bounding box center [791, 240] width 51 height 14
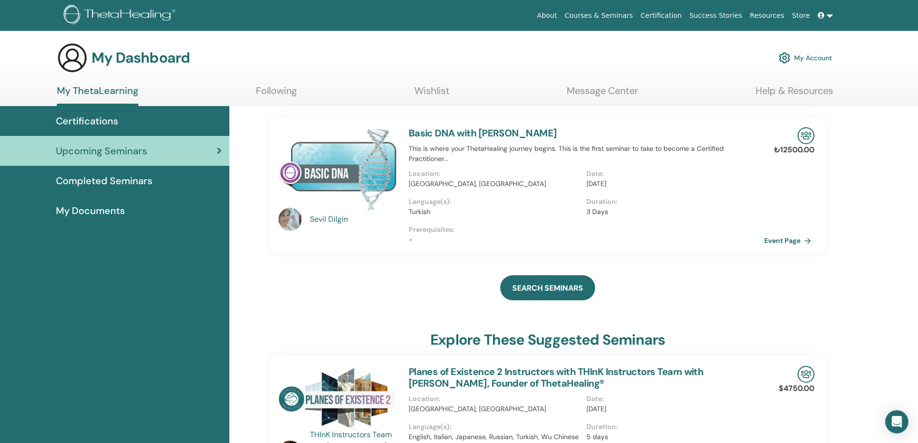
click at [134, 180] on span "Completed Seminars" at bounding box center [104, 181] width 96 height 14
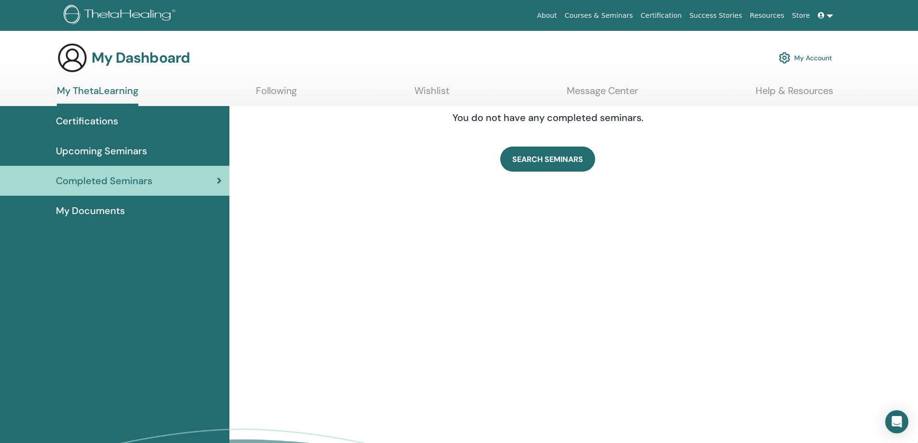
drag, startPoint x: 0, startPoint y: 0, endPoint x: 106, endPoint y: 120, distance: 160.2
click at [106, 120] on span "Certifications" at bounding box center [87, 121] width 62 height 14
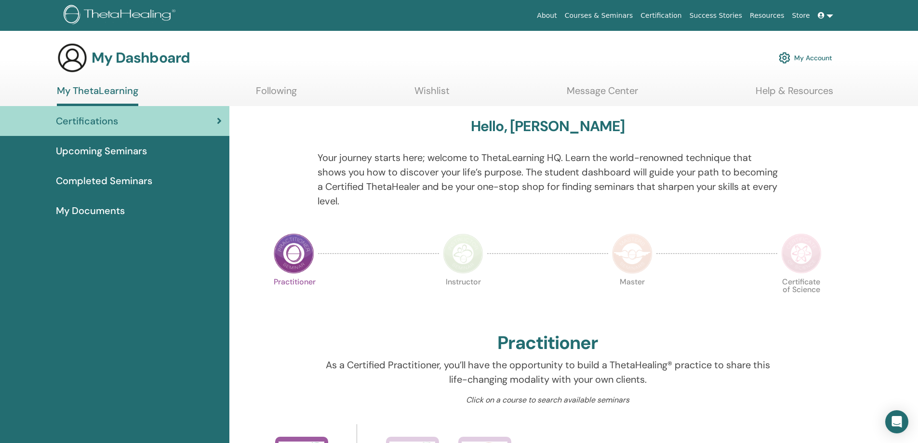
click at [268, 93] on link "Following" at bounding box center [276, 94] width 41 height 19
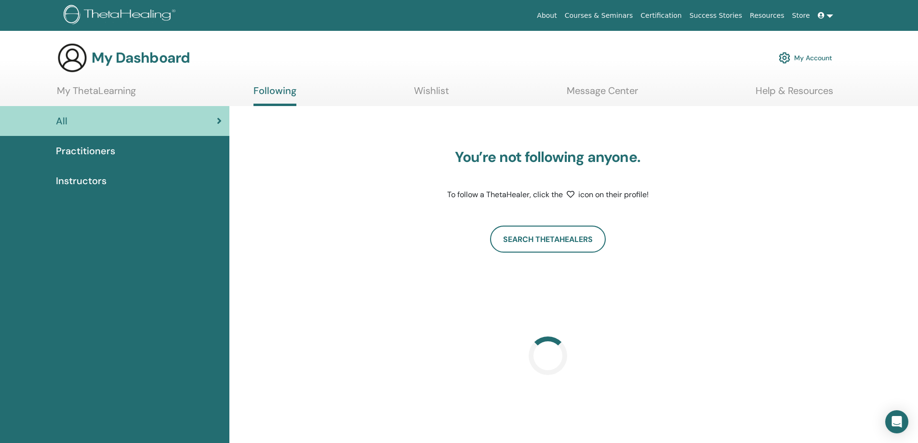
click at [421, 93] on link "Wishlist" at bounding box center [431, 94] width 35 height 19
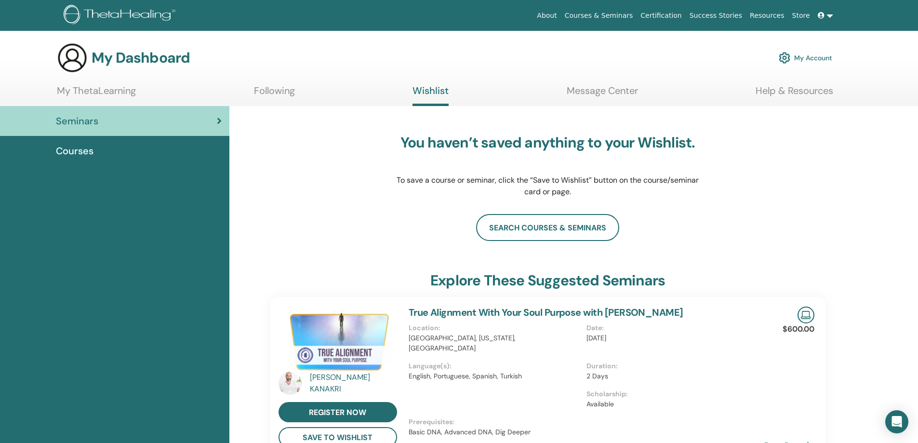
click at [233, 92] on ul "My ThetaLearning Following Wishlist Message Center Help & Resources" at bounding box center [445, 95] width 777 height 21
click at [267, 95] on link "Following" at bounding box center [274, 94] width 41 height 19
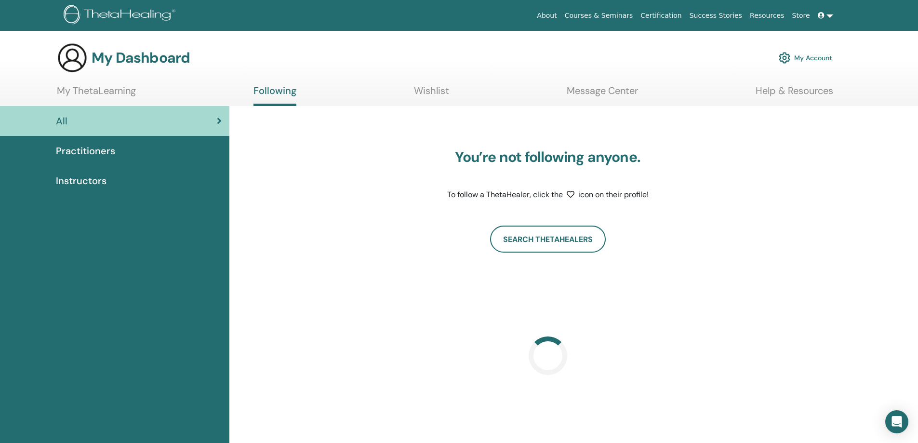
click at [107, 89] on link "My ThetaLearning" at bounding box center [96, 94] width 79 height 19
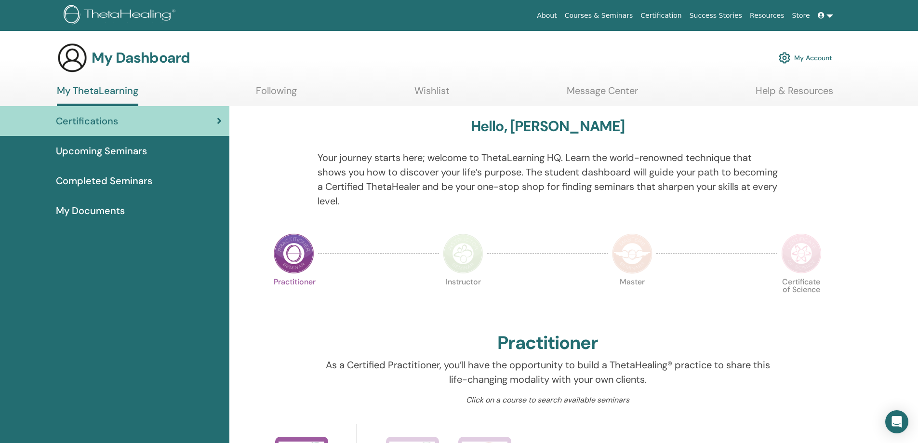
click at [124, 153] on span "Upcoming Seminars" at bounding box center [101, 151] width 91 height 14
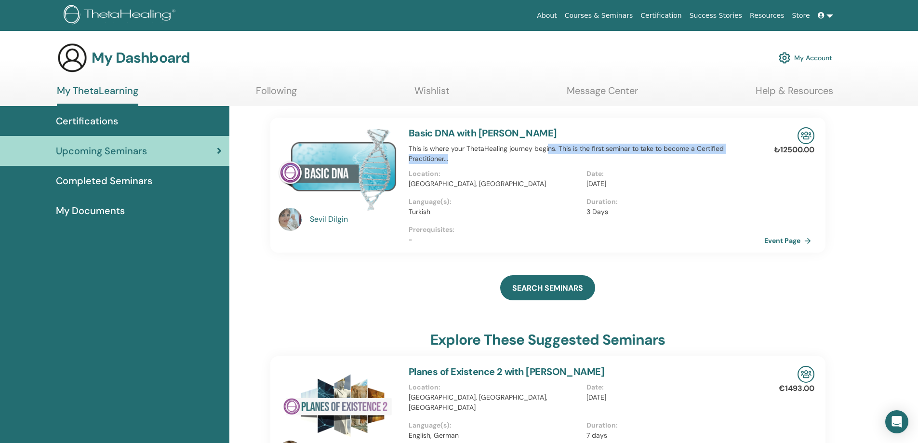
drag, startPoint x: 578, startPoint y: 151, endPoint x: 648, endPoint y: 155, distance: 69.5
click at [648, 155] on p "This is where your ThetaHealing journey begins. This is the first seminar to ta…" at bounding box center [587, 154] width 356 height 20
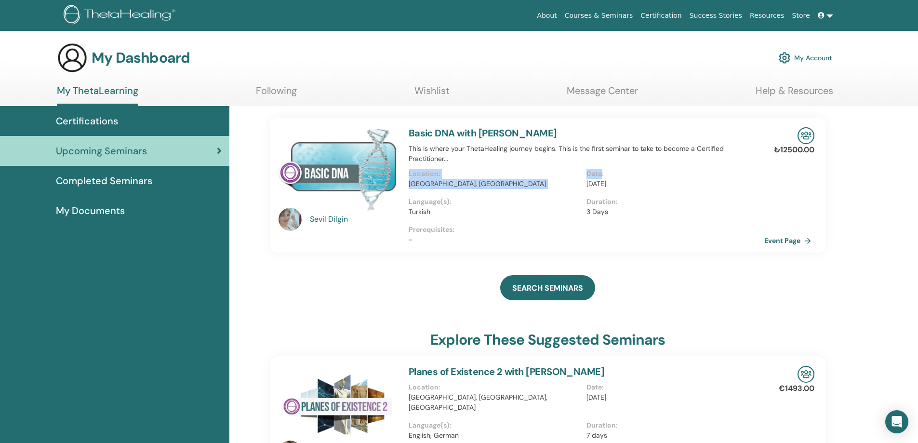
drag, startPoint x: 648, startPoint y: 155, endPoint x: 595, endPoint y: 176, distance: 56.8
click at [595, 176] on div "Basic DNA with [PERSON_NAME] This is where your ThetaHealing journey begins. Th…" at bounding box center [586, 185] width 367 height 135
click at [582, 177] on div "Location : [GEOGRAPHIC_DATA], [GEOGRAPHIC_DATA]" at bounding box center [498, 183] width 178 height 28
drag, startPoint x: 588, startPoint y: 174, endPoint x: 607, endPoint y: 175, distance: 18.9
click at [607, 175] on p "Date :" at bounding box center [673, 174] width 172 height 10
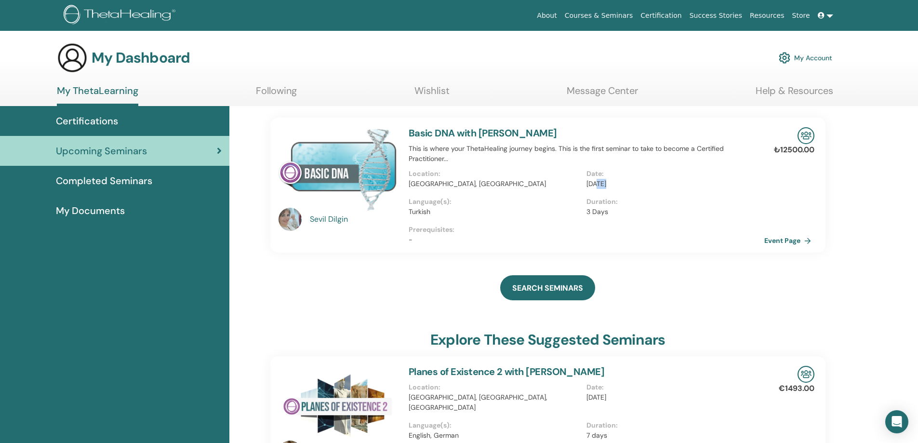
click at [607, 186] on p "[DATE]" at bounding box center [673, 184] width 172 height 10
click at [609, 186] on p "[DATE]" at bounding box center [673, 184] width 172 height 10
drag, startPoint x: 585, startPoint y: 211, endPoint x: 615, endPoint y: 215, distance: 29.7
click at [615, 215] on div "Language(s) : Turkish Duration : 3 Days" at bounding box center [587, 211] width 356 height 28
click at [601, 211] on p "3 Days" at bounding box center [673, 212] width 172 height 10
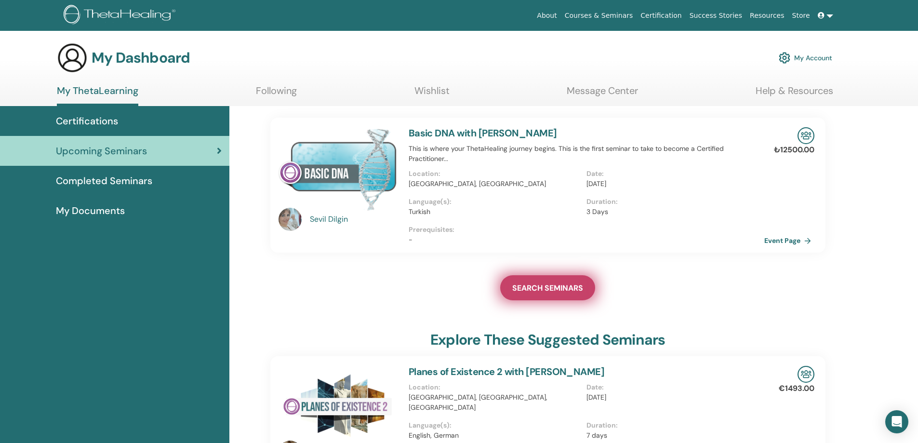
click at [555, 289] on span "SEARCH SEMINARS" at bounding box center [547, 288] width 71 height 10
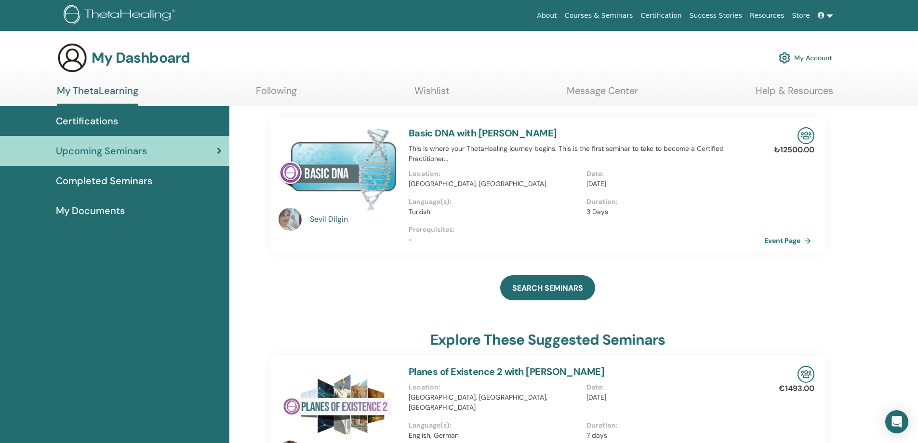
click at [589, 212] on p "3 Days" at bounding box center [673, 212] width 172 height 10
click at [597, 212] on p "3 Days" at bounding box center [673, 212] width 172 height 10
drag, startPoint x: 597, startPoint y: 212, endPoint x: 585, endPoint y: 212, distance: 12.1
click at [585, 212] on div "Language(s) : Turkish Duration : 3 Days" at bounding box center [587, 211] width 356 height 28
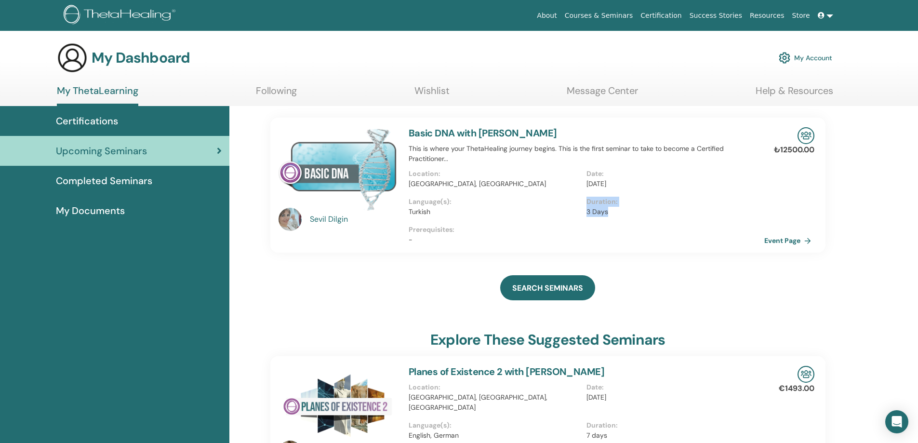
click at [585, 212] on div "Language(s) : Turkish" at bounding box center [498, 211] width 178 height 28
drag, startPoint x: 585, startPoint y: 212, endPoint x: 595, endPoint y: 212, distance: 9.6
click at [595, 212] on div "Language(s) : Turkish Duration : 3 Days" at bounding box center [587, 211] width 356 height 28
click at [595, 212] on p "3 Days" at bounding box center [673, 212] width 172 height 10
drag, startPoint x: 595, startPoint y: 212, endPoint x: 587, endPoint y: 212, distance: 7.7
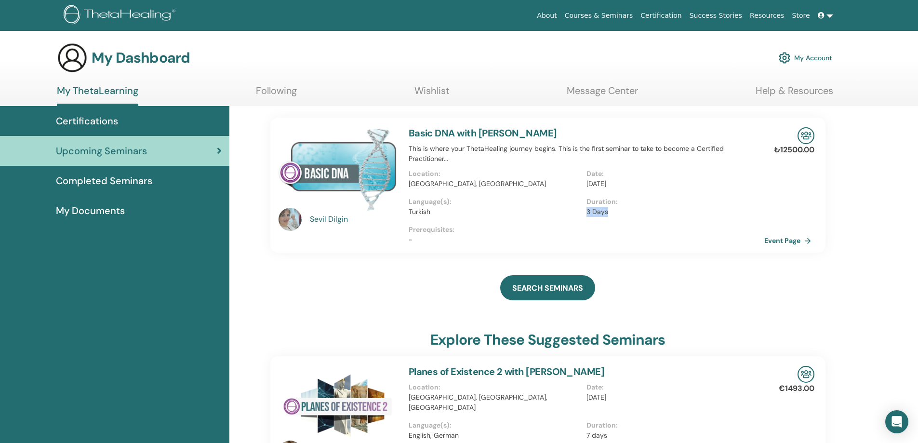
click at [587, 212] on p "3 Days" at bounding box center [673, 212] width 172 height 10
drag, startPoint x: 587, startPoint y: 212, endPoint x: 598, endPoint y: 212, distance: 11.1
click at [598, 212] on p "3 Days" at bounding box center [673, 212] width 172 height 10
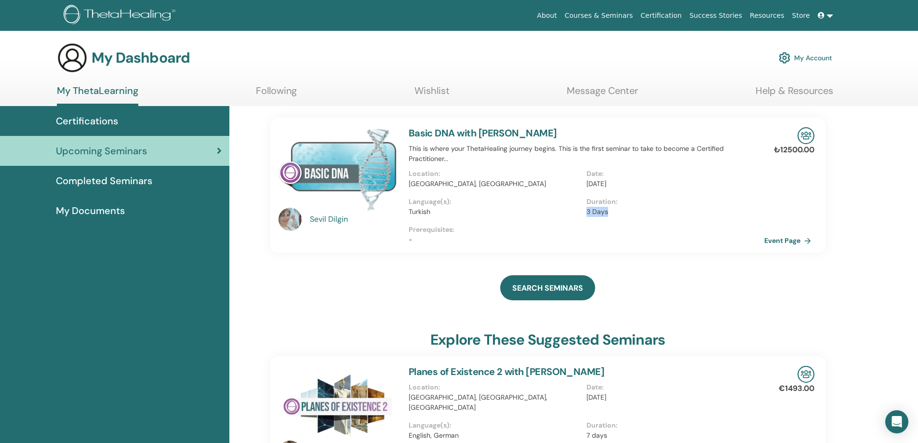
drag, startPoint x: 598, startPoint y: 212, endPoint x: 588, endPoint y: 212, distance: 10.6
click at [588, 212] on p "3 Days" at bounding box center [673, 212] width 172 height 10
drag, startPoint x: 588, startPoint y: 212, endPoint x: 600, endPoint y: 212, distance: 12.5
click at [600, 212] on p "3 Days" at bounding box center [673, 212] width 172 height 10
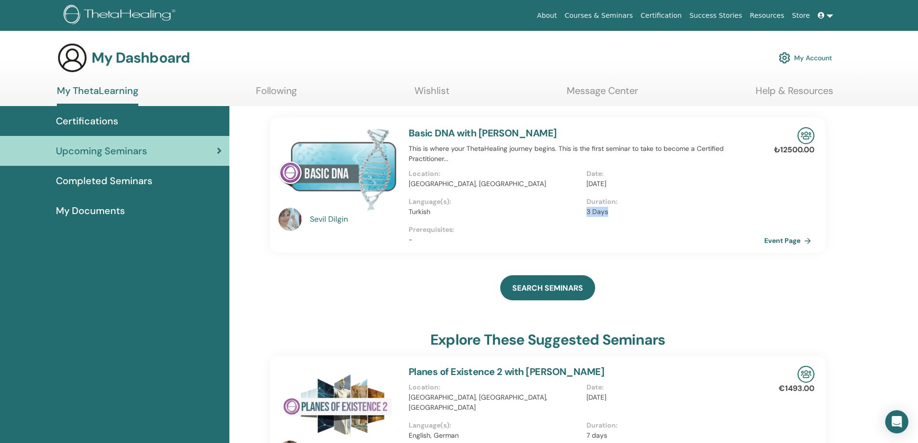
click at [600, 212] on p "3 Days" at bounding box center [673, 212] width 172 height 10
drag, startPoint x: 600, startPoint y: 212, endPoint x: 587, endPoint y: 212, distance: 13.5
click at [587, 212] on p "3 Days" at bounding box center [673, 212] width 172 height 10
drag, startPoint x: 587, startPoint y: 212, endPoint x: 602, endPoint y: 212, distance: 15.4
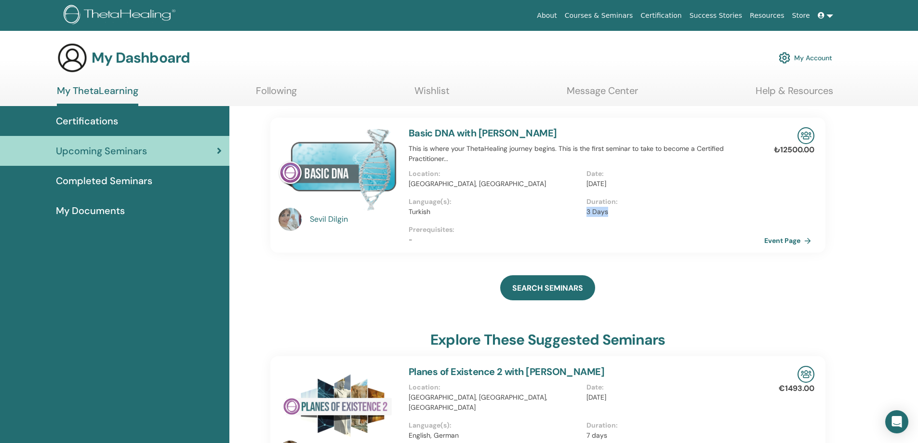
click at [602, 212] on p "3 Days" at bounding box center [673, 212] width 172 height 10
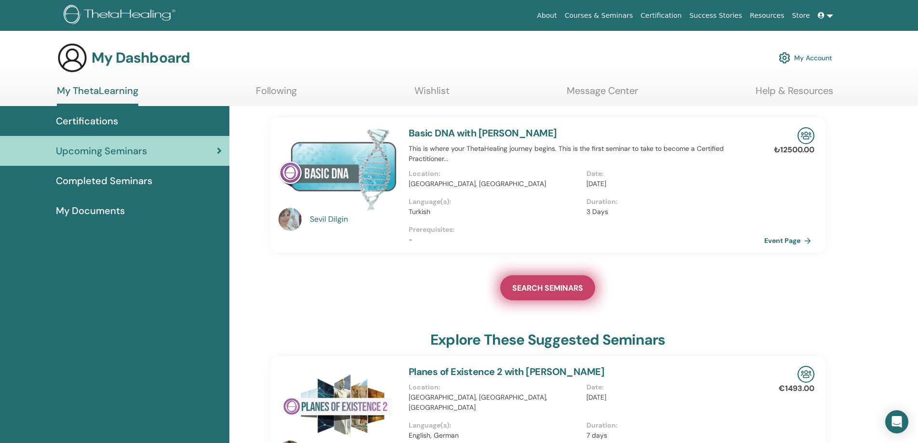
click at [581, 283] on span "SEARCH SEMINARS" at bounding box center [547, 288] width 71 height 10
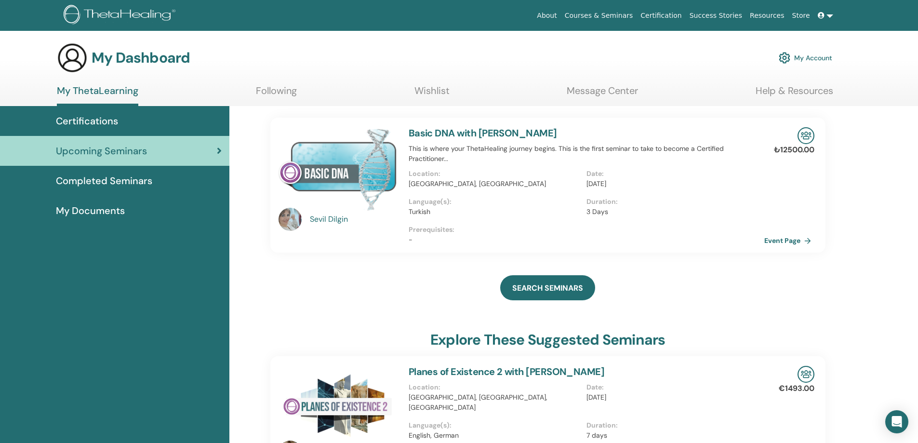
click at [619, 228] on p "Prerequisites :" at bounding box center [587, 230] width 356 height 10
click at [772, 240] on link "Event Page" at bounding box center [791, 240] width 51 height 14
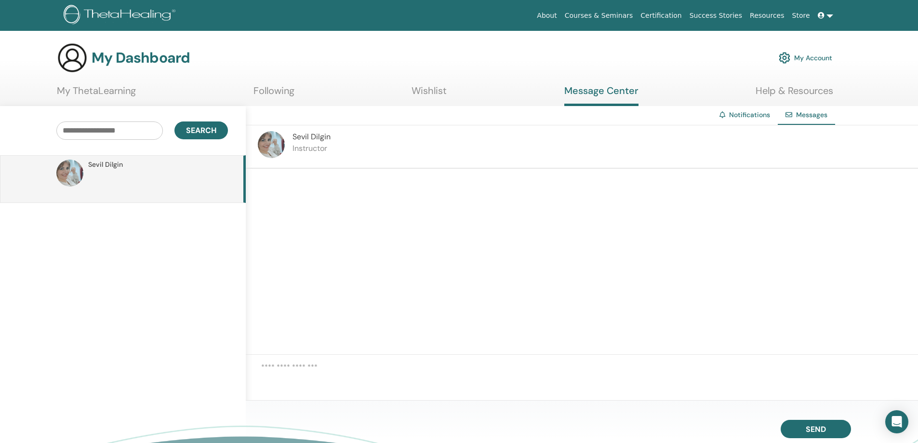
click at [296, 367] on textarea at bounding box center [589, 377] width 657 height 31
drag, startPoint x: 292, startPoint y: 134, endPoint x: 335, endPoint y: 136, distance: 43.4
click at [335, 136] on div "[PERSON_NAME] Instructor" at bounding box center [582, 146] width 672 height 43
click at [342, 137] on div "[PERSON_NAME] Instructor" at bounding box center [582, 146] width 672 height 43
drag, startPoint x: 303, startPoint y: 149, endPoint x: 297, endPoint y: 149, distance: 5.8
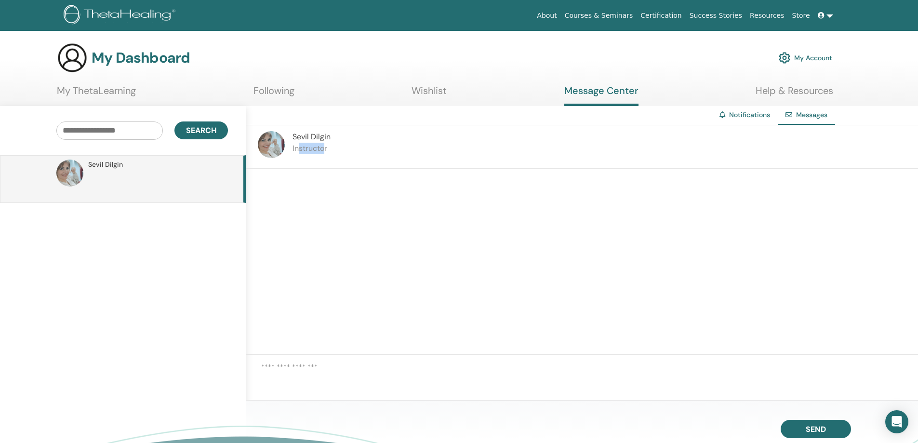
click at [297, 149] on p "Instructor" at bounding box center [312, 149] width 38 height 12
click at [317, 150] on p "Instructor" at bounding box center [312, 149] width 38 height 12
click at [363, 154] on div "Sevil Dilgin Instructor" at bounding box center [582, 146] width 672 height 43
click at [299, 373] on textarea at bounding box center [589, 377] width 657 height 31
click at [402, 264] on div at bounding box center [582, 262] width 672 height 186
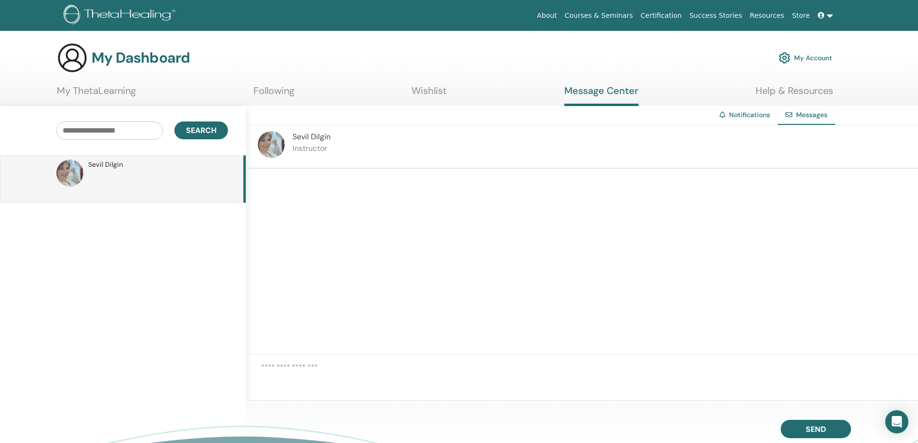
click at [335, 366] on textarea at bounding box center [589, 377] width 657 height 31
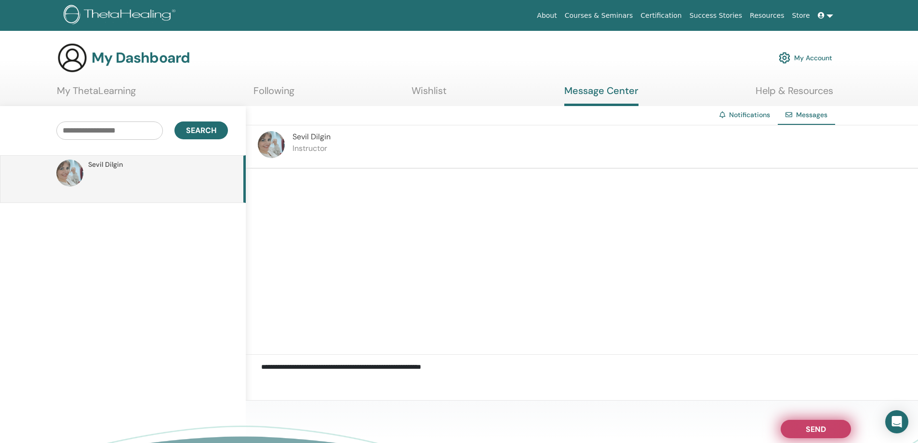
type textarea "**********"
click at [807, 429] on span "Send" at bounding box center [816, 427] width 20 height 7
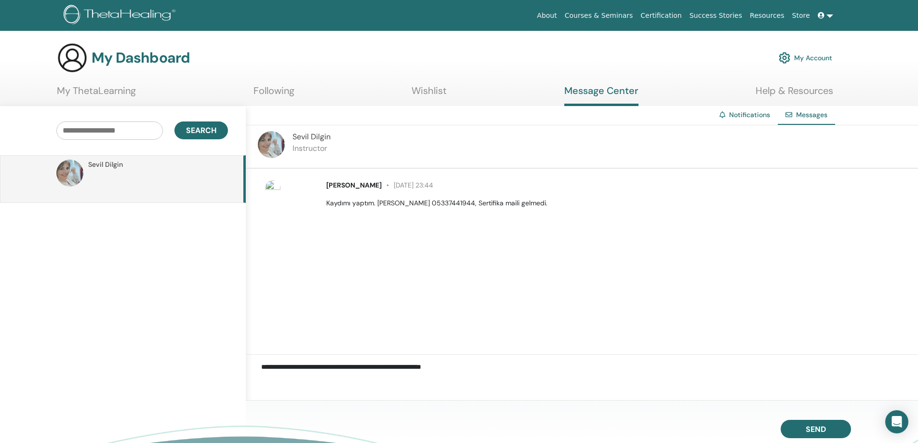
click at [126, 88] on link "My ThetaLearning" at bounding box center [96, 94] width 79 height 19
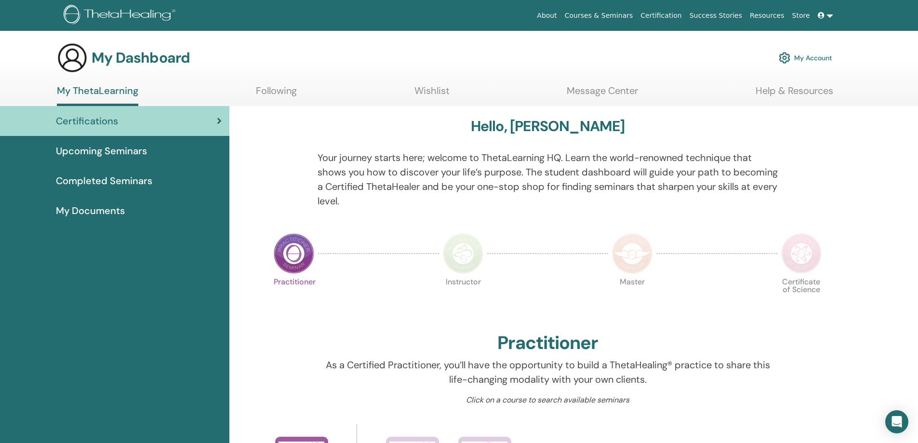
click at [224, 90] on ul "My ThetaLearning Following Wishlist Message Center Help & Resources" at bounding box center [445, 95] width 777 height 21
click at [255, 93] on ul "My ThetaLearning Following Wishlist Message Center Help & Resources" at bounding box center [445, 95] width 777 height 21
click at [270, 93] on link "Following" at bounding box center [276, 94] width 41 height 19
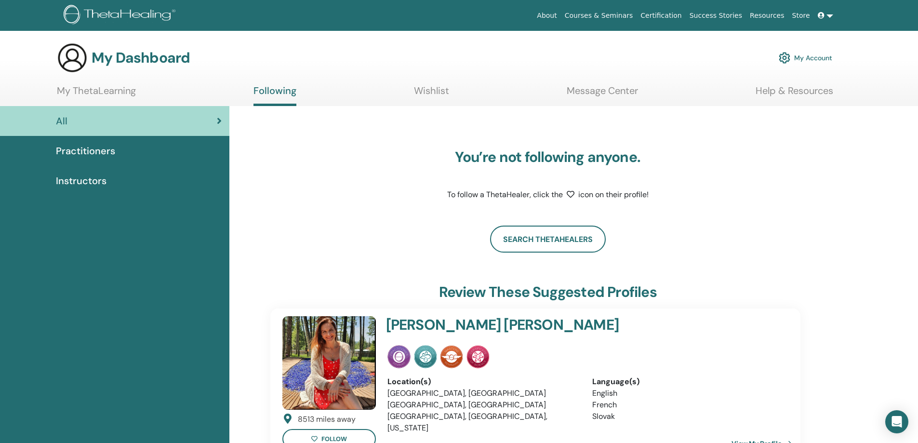
click at [440, 90] on link "Wishlist" at bounding box center [431, 94] width 35 height 19
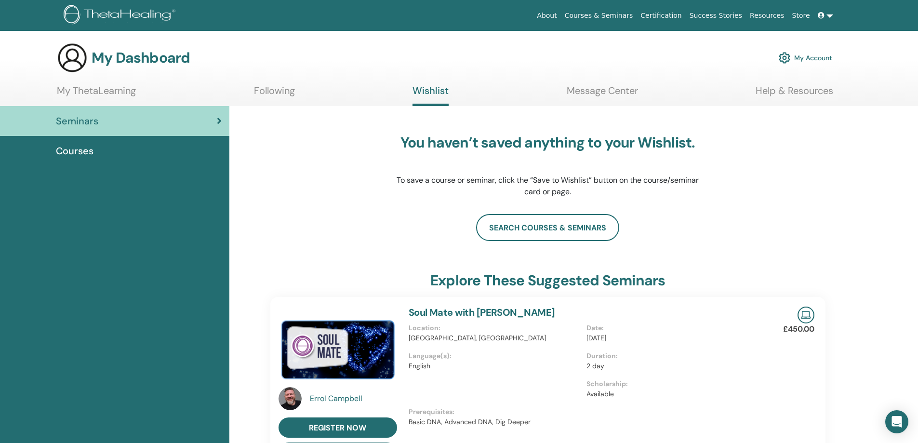
click at [264, 85] on link "Following" at bounding box center [274, 94] width 41 height 19
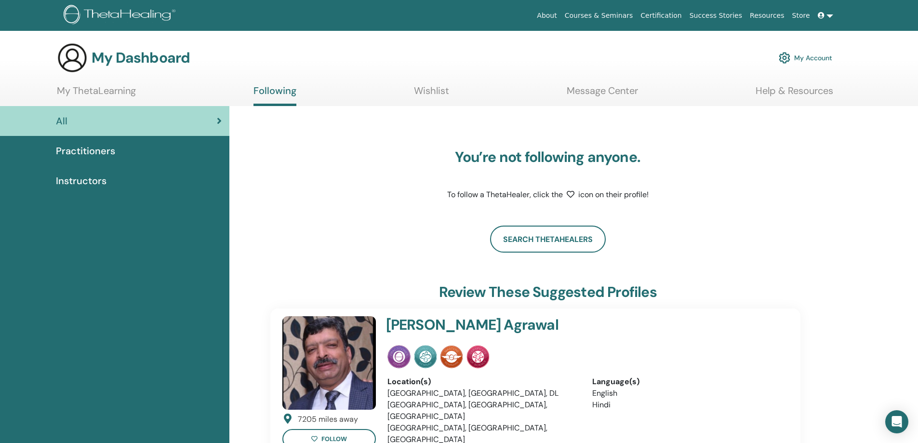
click at [84, 91] on link "My ThetaLearning" at bounding box center [96, 94] width 79 height 19
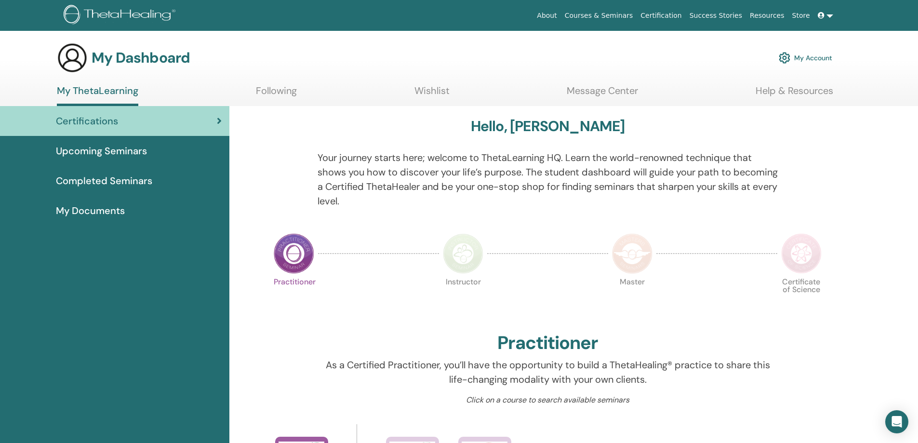
click at [149, 151] on div "Upcoming Seminars" at bounding box center [115, 151] width 214 height 14
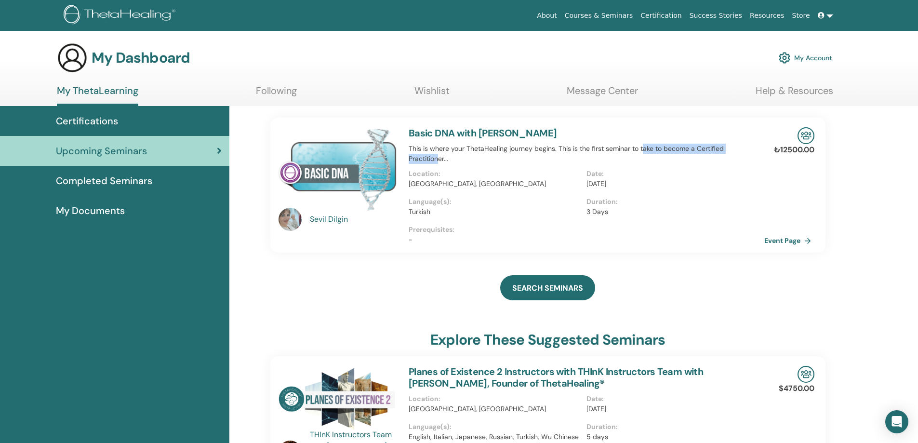
drag, startPoint x: 514, startPoint y: 156, endPoint x: 644, endPoint y: 152, distance: 130.7
click at [644, 152] on p "This is where your ThetaHealing journey begins. This is the first seminar to ta…" at bounding box center [587, 154] width 356 height 20
drag, startPoint x: 602, startPoint y: 183, endPoint x: 634, endPoint y: 183, distance: 32.3
click at [632, 183] on p "Aug/22, 2025" at bounding box center [673, 184] width 172 height 10
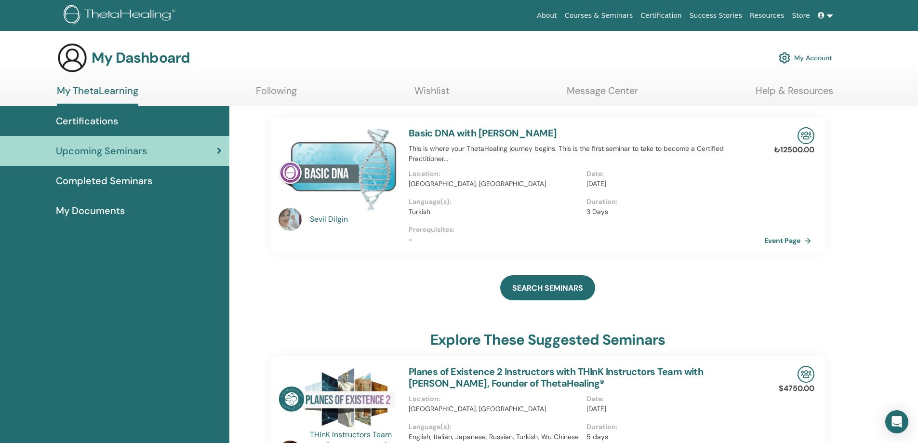
click at [628, 182] on p "Aug/22, 2025" at bounding box center [673, 184] width 172 height 10
drag, startPoint x: 806, startPoint y: 150, endPoint x: 816, endPoint y: 140, distance: 13.7
click at [812, 150] on p "₺12500.00" at bounding box center [794, 150] width 40 height 12
click at [807, 136] on img at bounding box center [806, 135] width 17 height 17
click at [759, 216] on div "Duration : 3 Days" at bounding box center [676, 211] width 178 height 28
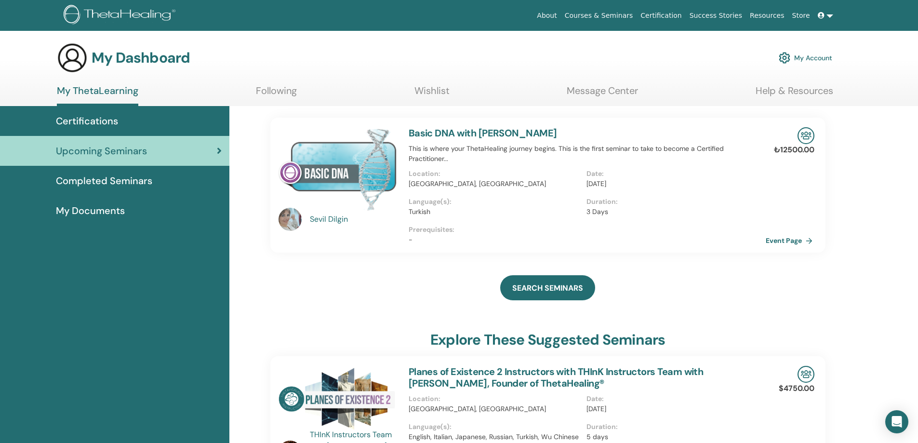
click at [781, 240] on link "Event Page" at bounding box center [791, 240] width 51 height 14
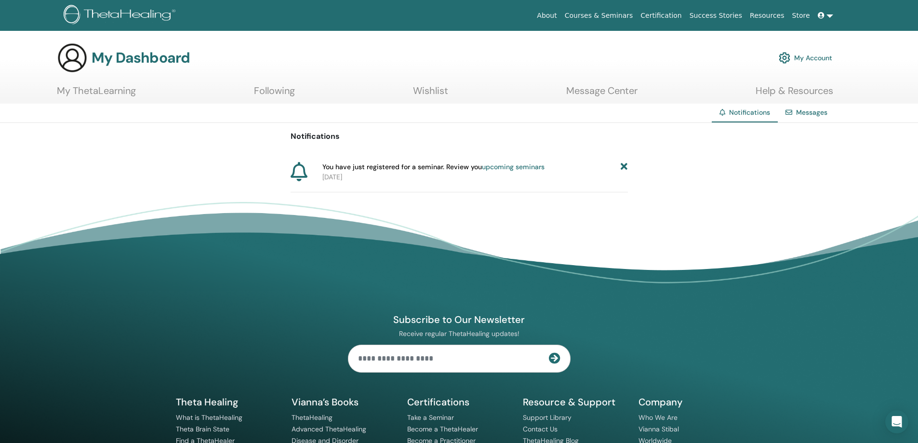
click at [389, 168] on span "You have just registered for a seminar. Review you upcoming seminars" at bounding box center [433, 167] width 222 height 10
click at [498, 170] on link "upcoming seminars" at bounding box center [513, 166] width 63 height 9
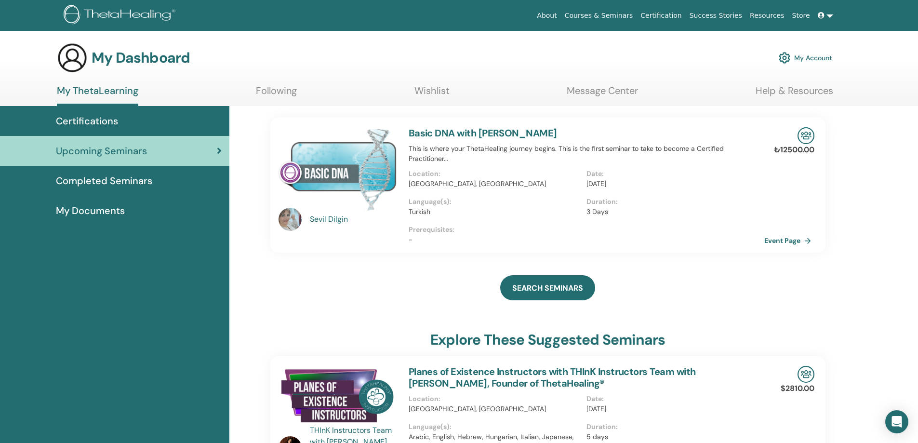
click at [94, 18] on img at bounding box center [121, 16] width 115 height 22
